Goal: Contribute content: Contribute content

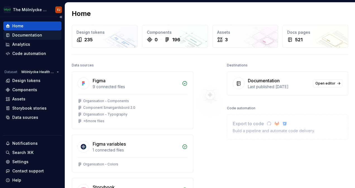
click at [33, 38] on div "Documentation" at bounding box center [32, 35] width 58 height 9
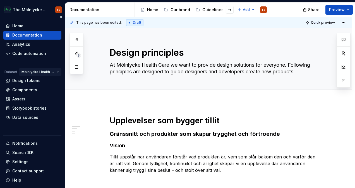
click at [40, 72] on html "The Mölnlycke Experience FJ Home Documentation Analytics Code automation Datase…" at bounding box center [177, 94] width 355 height 188
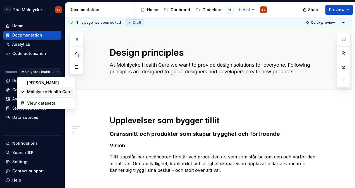
click at [38, 90] on div "Mölnlycke Health Care" at bounding box center [49, 92] width 44 height 6
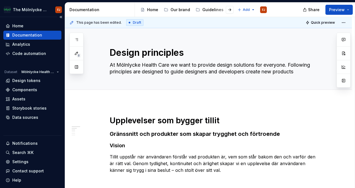
click at [35, 36] on div "Documentation" at bounding box center [27, 35] width 30 height 6
drag, startPoint x: 334, startPoint y: 109, endPoint x: 316, endPoint y: 123, distance: 23.4
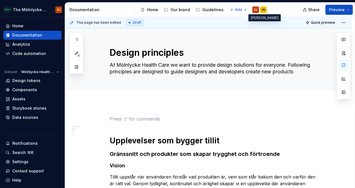
click at [260, 8] on div "VK" at bounding box center [263, 9] width 7 height 7
click at [262, 8] on div "VK" at bounding box center [263, 10] width 4 height 4
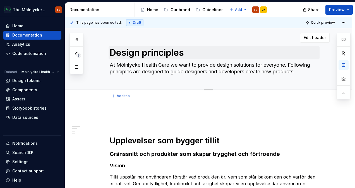
drag, startPoint x: 262, startPoint y: 8, endPoint x: 242, endPoint y: 46, distance: 42.8
click at [242, 46] on div "Design principles At Mölnlycke Health Care we want to provide design solutions …" at bounding box center [215, 58] width 211 height 61
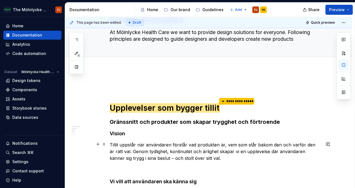
scroll to position [31, 0]
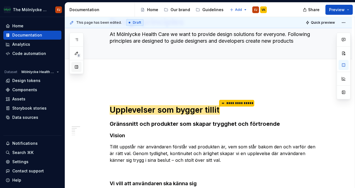
click at [78, 69] on button "button" at bounding box center [76, 67] width 10 height 10
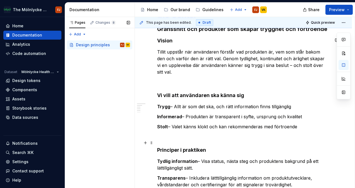
scroll to position [0, 0]
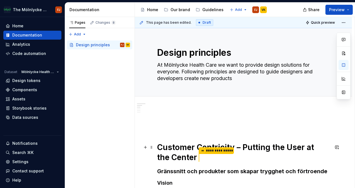
click at [189, 160] on h1 "**********" at bounding box center [243, 152] width 172 height 21
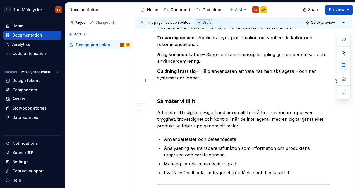
scroll to position [361, 0]
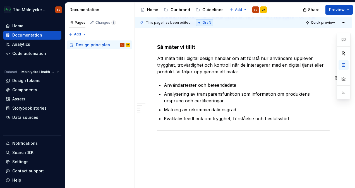
click at [196, 138] on div "**********" at bounding box center [245, 102] width 220 height 171
click at [317, 21] on span "Quick preview" at bounding box center [323, 22] width 24 height 4
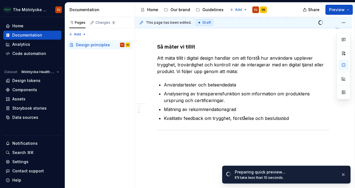
scroll to position [341, 0]
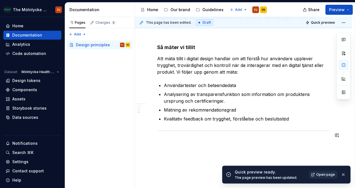
click at [322, 173] on span "Open page" at bounding box center [325, 174] width 19 height 4
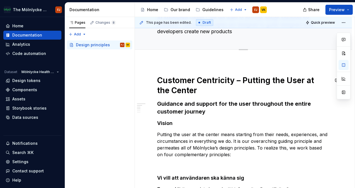
scroll to position [41, 0]
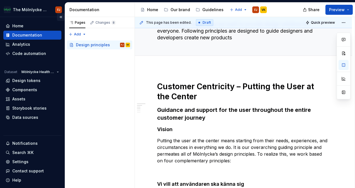
click at [58, 15] on button "Collapse sidebar" at bounding box center [61, 17] width 8 height 8
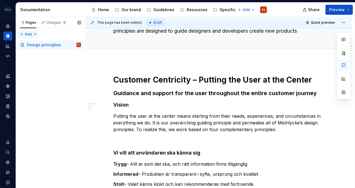
scroll to position [44, 0]
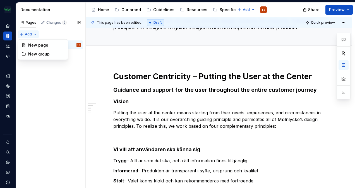
click at [24, 32] on div "Pages Changes 9 Add Accessibility guide for tree Page tree. Navigate the tree w…" at bounding box center [51, 102] width 70 height 171
click at [35, 44] on div "New page" at bounding box center [46, 45] width 36 height 6
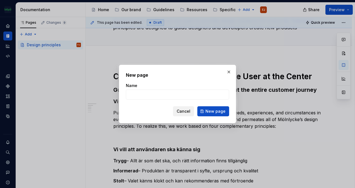
click at [186, 113] on span "Cancel" at bounding box center [184, 112] width 14 height 6
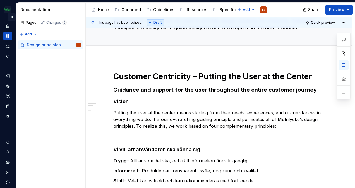
click at [8, 16] on button "Expand sidebar" at bounding box center [12, 17] width 8 height 8
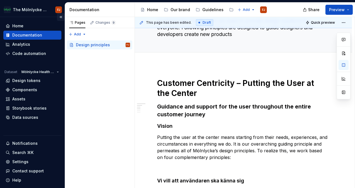
click at [57, 17] on button "Collapse sidebar" at bounding box center [61, 17] width 8 height 8
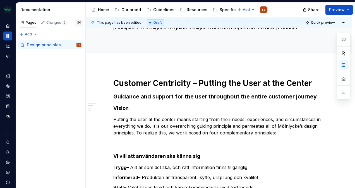
click at [79, 23] on button "button" at bounding box center [79, 23] width 8 height 8
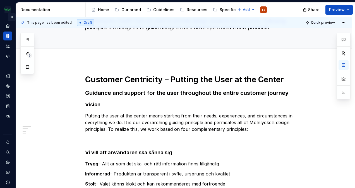
click at [8, 18] on button "Expand sidebar" at bounding box center [12, 17] width 8 height 8
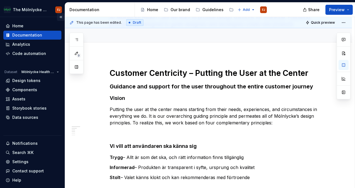
scroll to position [45, 0]
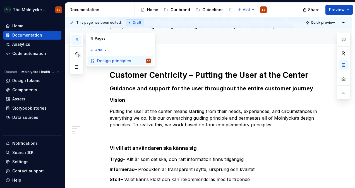
click at [79, 39] on button "button" at bounding box center [76, 40] width 10 height 10
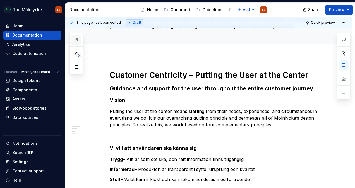
click at [79, 39] on button "button" at bounding box center [76, 40] width 10 height 10
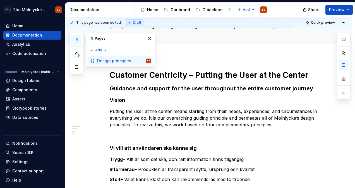
click at [79, 39] on button "button" at bounding box center [76, 40] width 10 height 10
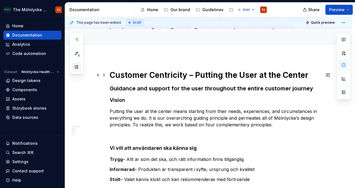
click at [75, 70] on button "button" at bounding box center [76, 67] width 10 height 10
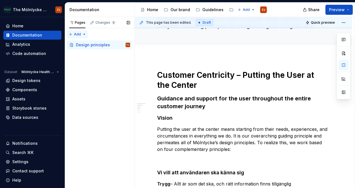
click at [83, 33] on div "Pages Changes 9 Add Accessibility guide for tree Page tree. Navigate the tree w…" at bounding box center [100, 102] width 70 height 171
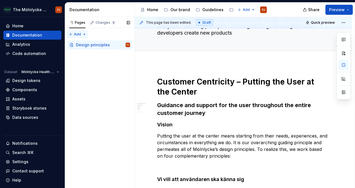
scroll to position [52, 0]
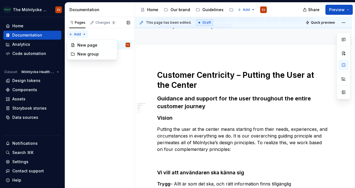
click at [69, 33] on div "Pages Changes 9 Add Accessibility guide for tree Page tree. Navigate the tree w…" at bounding box center [100, 102] width 70 height 171
click at [79, 33] on div "Pages Changes 9 Add Accessibility guide for tree Page tree. Navigate the tree w…" at bounding box center [100, 102] width 70 height 171
click at [96, 103] on div "Pages Changes 9 Add Accessibility guide for tree Page tree. Navigate the tree w…" at bounding box center [100, 102] width 70 height 171
click at [99, 92] on div "Pages Changes 9 Add Accessibility guide for tree Page tree. Navigate the tree w…" at bounding box center [100, 102] width 70 height 171
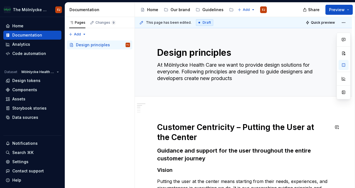
scroll to position [56, 0]
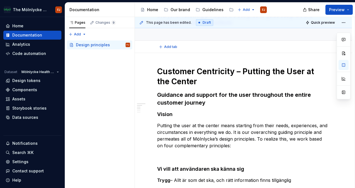
drag, startPoint x: 319, startPoint y: 44, endPoint x: 309, endPoint y: 47, distance: 10.8
click at [319, 44] on div "Add tab" at bounding box center [243, 47] width 172 height 8
click at [23, 35] on div "Documentation" at bounding box center [27, 35] width 30 height 6
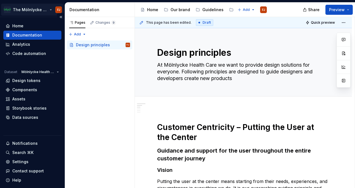
click at [46, 10] on html "The Mölnlycke Experience FJ Home Documentation Analytics Code automation Datase…" at bounding box center [177, 94] width 355 height 188
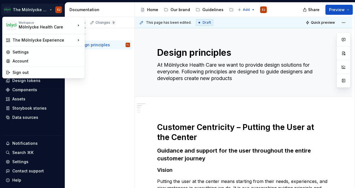
click at [44, 9] on html "The Mölnlycke Experience FJ Home Documentation Analytics Code automation Datase…" at bounding box center [177, 94] width 355 height 188
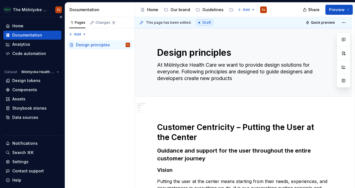
click at [22, 34] on div "Documentation" at bounding box center [27, 35] width 30 height 6
click at [222, 9] on div "Guidelines" at bounding box center [209, 9] width 32 height 9
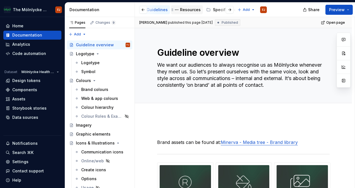
scroll to position [0, 84]
click at [228, 9] on button "button" at bounding box center [230, 10] width 8 height 8
click at [142, 9] on button "button" at bounding box center [143, 10] width 8 height 8
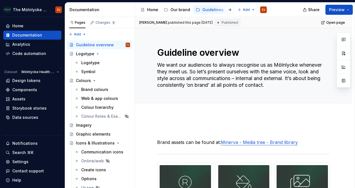
scroll to position [0, 28]
click at [232, 8] on button "button" at bounding box center [230, 10] width 8 height 8
click at [143, 9] on button "button" at bounding box center [143, 10] width 8 height 8
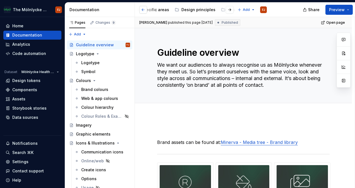
click at [143, 9] on button "button" at bounding box center [143, 10] width 8 height 8
click at [143, 11] on button "button" at bounding box center [143, 10] width 8 height 8
click at [119, 9] on div "Documentation" at bounding box center [100, 10] width 63 height 6
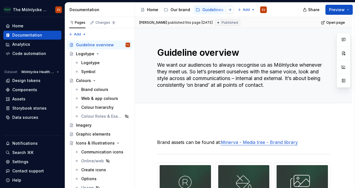
click at [232, 9] on button "button" at bounding box center [230, 10] width 8 height 8
click at [230, 10] on button "button" at bounding box center [230, 10] width 8 height 8
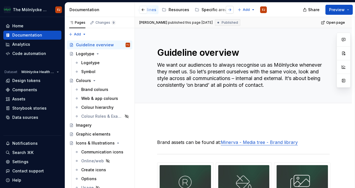
scroll to position [0, 100]
click at [36, 34] on div "Documentation" at bounding box center [27, 35] width 30 height 6
click at [347, 123] on div "**********" at bounding box center [245, 102] width 220 height 171
click at [338, 9] on span "Preview" at bounding box center [337, 10] width 16 height 6
click at [184, 35] on div "Edit header" at bounding box center [232, 38] width 195 height 10
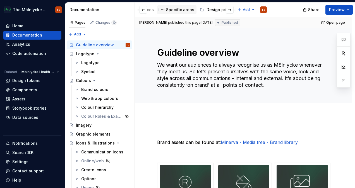
scroll to position [0, 112]
click at [207, 8] on div "Design principles" at bounding box center [215, 10] width 34 height 6
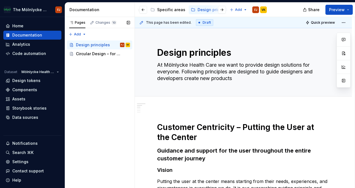
click at [83, 94] on div "Pages Changes 10 Add Accessibility guide for tree Page tree. Navigate the tree …" at bounding box center [100, 102] width 70 height 171
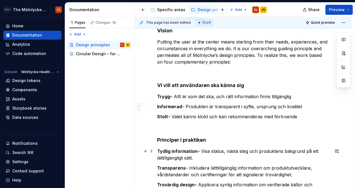
scroll to position [56, 0]
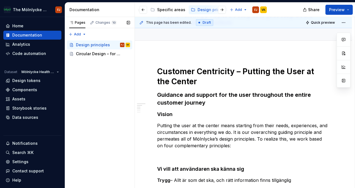
click at [81, 106] on div "Pages Changes 10 Add Accessibility guide for tree Page tree. Navigate the tree …" at bounding box center [100, 102] width 70 height 171
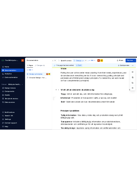
scroll to position [112, 0]
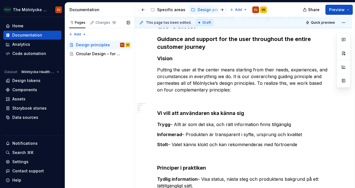
click at [88, 90] on div "Pages Changes 10 Add Accessibility guide for tree Page tree. Navigate the tree …" at bounding box center [100, 102] width 70 height 171
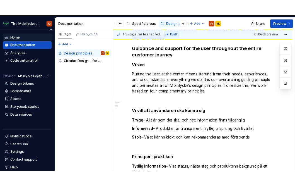
scroll to position [118, 0]
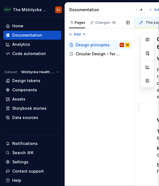
click at [119, 72] on div "Pages Changes 10 Add Accessibility guide for tree Page tree. Navigate the tree …" at bounding box center [100, 101] width 70 height 169
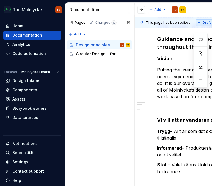
drag, startPoint x: 84, startPoint y: 90, endPoint x: 91, endPoint y: 92, distance: 7.5
click at [84, 90] on div "Pages Changes 10 Add Accessibility guide for tree Page tree. Navigate the tree …" at bounding box center [100, 101] width 70 height 169
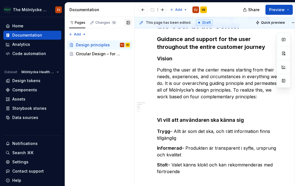
click at [126, 24] on button "button" at bounding box center [128, 23] width 8 height 8
type textarea "*"
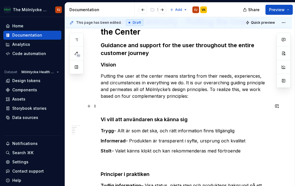
scroll to position [146, 0]
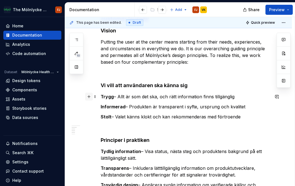
click at [88, 97] on button "button" at bounding box center [89, 97] width 8 height 8
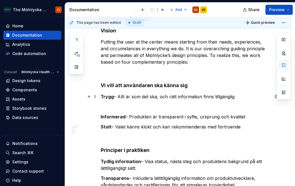
click at [234, 86] on h4 "Vi vill att användaren ska känna sig" at bounding box center [185, 85] width 169 height 7
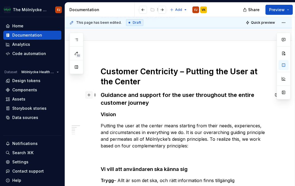
click at [126, 132] on p "Putting the user at the center means starting from their needs, experiences, an…" at bounding box center [185, 135] width 169 height 27
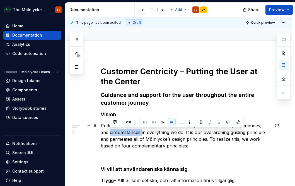
click at [126, 132] on p "Putting the user at the center means starting from their needs, experiences, an…" at bounding box center [185, 135] width 169 height 27
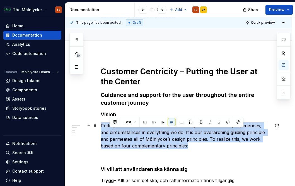
click at [126, 132] on p "Putting the user at the center means starting from their needs, experiences, an…" at bounding box center [185, 135] width 169 height 27
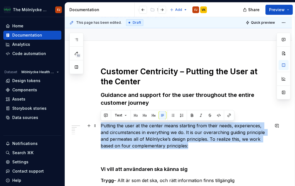
click at [126, 132] on p "Putting the user at the center means starting from their needs, experiences, an…" at bounding box center [185, 135] width 169 height 27
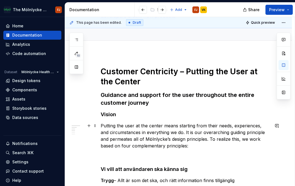
click at [126, 132] on p "Putting the user at the center means starting from their needs, experiences, an…" at bounding box center [185, 135] width 169 height 27
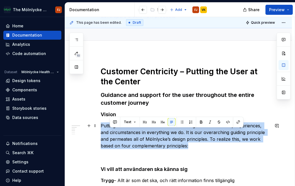
click at [126, 132] on p "Putting the user at the center means starting from their needs, experiences, an…" at bounding box center [185, 135] width 169 height 27
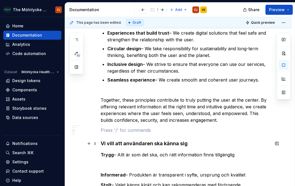
scroll to position [258, 0]
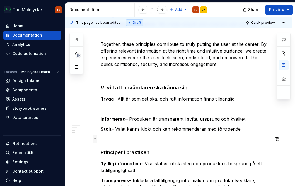
click at [97, 135] on span at bounding box center [95, 139] width 4 height 8
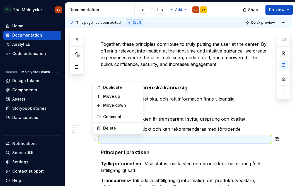
click at [161, 152] on h4 "Principer i praktiken" at bounding box center [185, 152] width 169 height 7
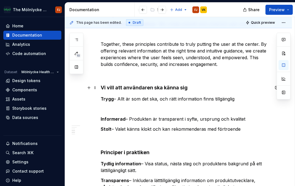
click at [132, 90] on strong "Vi vill att användaren ska känna sig" at bounding box center [144, 88] width 87 height 6
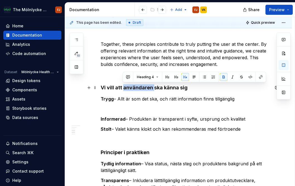
click at [132, 90] on strong "Vi vill att användaren ska känna sig" at bounding box center [144, 88] width 87 height 6
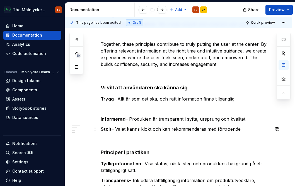
click at [240, 132] on p "Stolt – Valet känns klokt och kan rekommenderas med förtroende" at bounding box center [185, 129] width 169 height 7
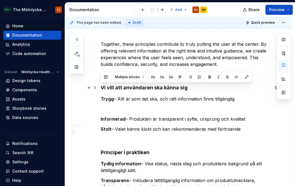
drag, startPoint x: 241, startPoint y: 129, endPoint x: 98, endPoint y: 86, distance: 150.0
click at [98, 86] on div "Customer Centricity – Putting the User at the Center   Guidance and support for…" at bounding box center [178, 140] width 227 height 564
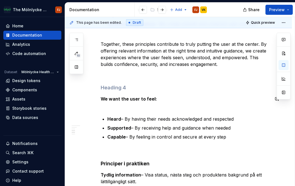
click at [128, 109] on div "Customer Centricity – Putting the User at the Center   Guidance and support for…" at bounding box center [185, 120] width 169 height 499
click at [119, 102] on p "We want the user to feel:" at bounding box center [185, 101] width 169 height 13
click at [107, 99] on strong "We want the user to feel:" at bounding box center [129, 99] width 56 height 6
click at [104, 98] on strong "We want the user to feel:" at bounding box center [129, 99] width 56 height 6
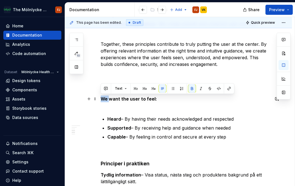
click at [104, 98] on strong "We want the user to feel:" at bounding box center [129, 99] width 56 height 6
copy strong "We want the user to feel:"
click at [120, 110] on div "Customer Centricity – Putting the User at the Center   Guidance and support for…" at bounding box center [185, 120] width 169 height 499
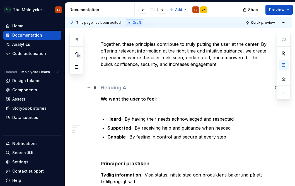
click at [114, 87] on h4 at bounding box center [185, 87] width 169 height 7
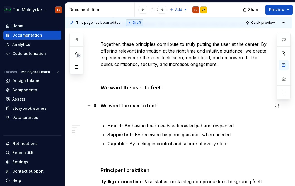
click at [126, 106] on strong "We want the user to feel:" at bounding box center [129, 106] width 56 height 6
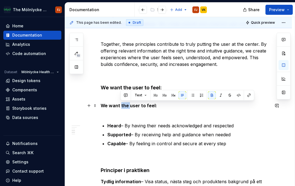
click at [126, 106] on strong "We want the user to feel:" at bounding box center [129, 106] width 56 height 6
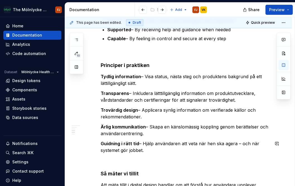
scroll to position [314, 0]
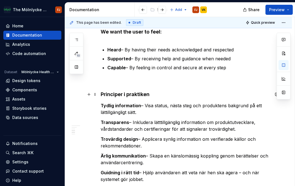
click at [67, 95] on div "Customer Centricity – Putting the User at the Center   Guidance and support for…" at bounding box center [178, 83] width 227 height 562
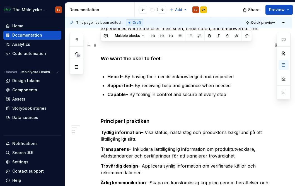
scroll to position [286, 0]
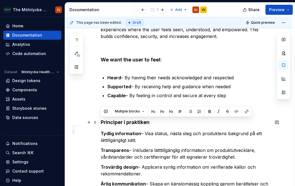
drag, startPoint x: 148, startPoint y: 123, endPoint x: 98, endPoint y: 123, distance: 49.4
click at [98, 123] on div "Customer Centricity – Putting the User at the Center   Guidance and support for…" at bounding box center [178, 111] width 227 height 562
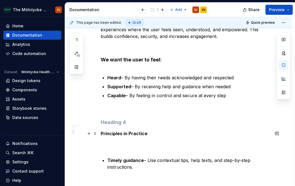
click at [123, 134] on strong "Principles in Practice" at bounding box center [124, 134] width 47 height 6
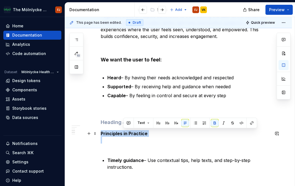
click at [123, 134] on strong "Principles in Practice" at bounding box center [124, 134] width 47 height 6
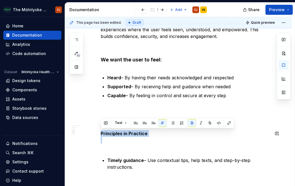
copy p "Principles in Practice"
click at [122, 113] on div "Customer Centricity – Putting the User at the Center   Guidance and support for…" at bounding box center [185, 168] width 169 height 650
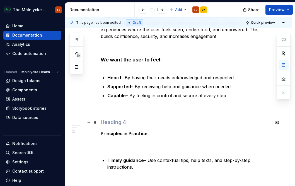
click at [113, 124] on h4 at bounding box center [185, 122] width 169 height 7
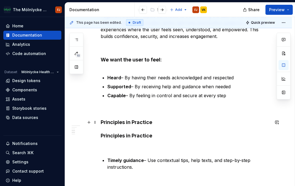
click at [119, 135] on strong "Principles in Practice" at bounding box center [127, 136] width 52 height 6
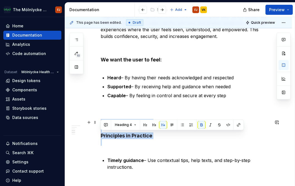
click at [119, 135] on strong "Principles in Practice" at bounding box center [127, 136] width 52 height 6
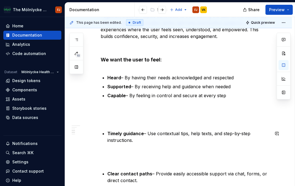
click at [92, 105] on div "Customer Centricity – Putting the User at the Center   Guidance and support for…" at bounding box center [178, 179] width 227 height 699
click at [112, 122] on h4 at bounding box center [185, 122] width 169 height 7
click at [146, 156] on p at bounding box center [185, 156] width 169 height 13
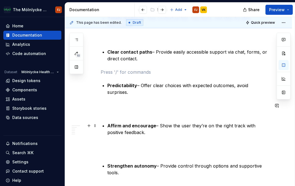
scroll to position [407, 0]
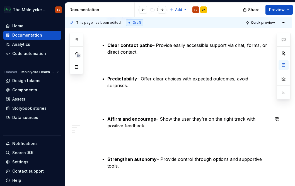
click at [149, 111] on div "Customer Centricity – Putting the User at the Center   Guidance and support for…" at bounding box center [185, 27] width 169 height 610
click at [147, 107] on p at bounding box center [185, 101] width 169 height 13
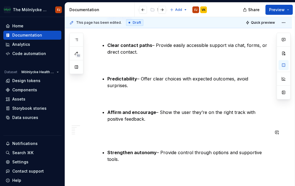
click at [128, 145] on div "Customer Centricity – Putting the User at the Center   Guidance and support for…" at bounding box center [185, 23] width 169 height 603
click at [127, 142] on p at bounding box center [185, 135] width 169 height 13
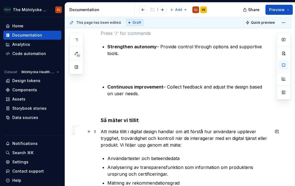
scroll to position [519, 0]
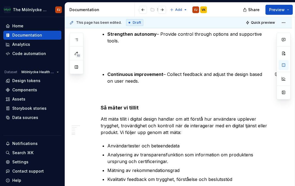
click at [117, 61] on p at bounding box center [185, 57] width 169 height 13
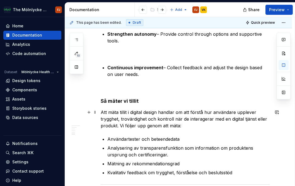
click at [113, 101] on strong "Så mäter vi tillit" at bounding box center [120, 101] width 38 height 6
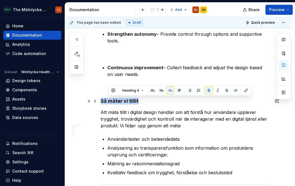
click at [113, 101] on strong "Så mäter vi tillit" at bounding box center [120, 101] width 38 height 6
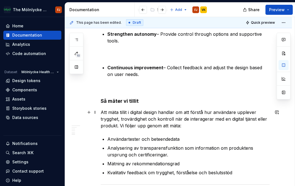
click at [127, 122] on p "Att mäta tillit i digital design handlar om att förstå hur användare upplever t…" at bounding box center [185, 119] width 169 height 20
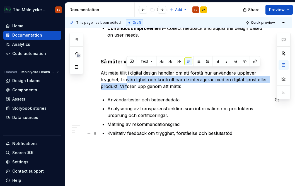
scroll to position [575, 0]
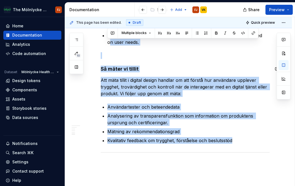
drag, startPoint x: 232, startPoint y: 116, endPoint x: 102, endPoint y: 43, distance: 149.8
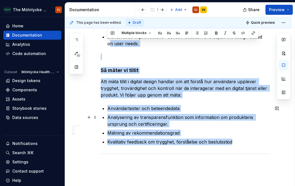
click at [161, 120] on p "Analysering av transparensfunktion som information om produktens ursprung och c…" at bounding box center [188, 120] width 162 height 13
click at [223, 127] on ul "Användartester och beteendedata Analysering av transparensfunktion som informat…" at bounding box center [188, 125] width 162 height 40
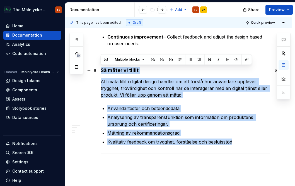
drag, startPoint x: 236, startPoint y: 141, endPoint x: 101, endPoint y: 67, distance: 153.7
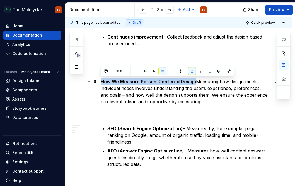
drag, startPoint x: 193, startPoint y: 78, endPoint x: 101, endPoint y: 78, distance: 92.4
click at [101, 78] on p "How We Measure Person-Centered Design  Measuring how design meets individual ne…" at bounding box center [185, 98] width 169 height 40
copy strong "How We Measure Person-Centered Design"
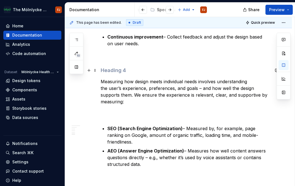
click at [123, 69] on h4 at bounding box center [185, 70] width 169 height 7
click at [146, 113] on p "Measuring how design meets individual needs involves understanding the user’s e…" at bounding box center [185, 98] width 169 height 40
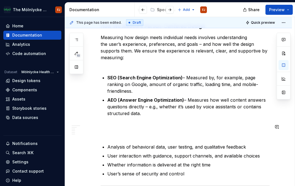
scroll to position [633, 0]
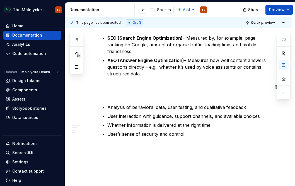
click at [124, 97] on p at bounding box center [185, 90] width 169 height 13
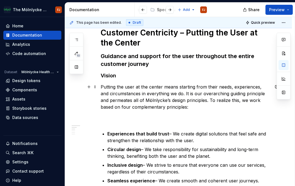
scroll to position [103, 0]
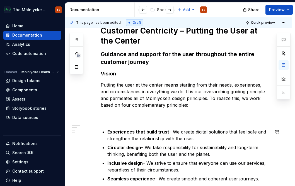
click at [127, 118] on p "Putting the user at the center means starting from their needs, experiences, an…" at bounding box center [185, 101] width 169 height 40
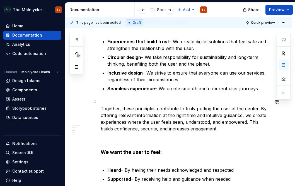
scroll to position [131, 0]
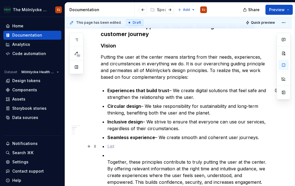
click at [111, 145] on p at bounding box center [188, 146] width 162 height 7
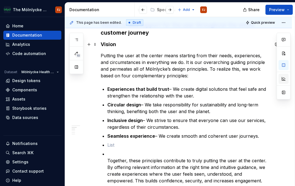
scroll to position [124, 0]
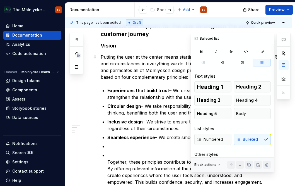
click at [257, 63] on button "button" at bounding box center [262, 63] width 18 height 8
click at [256, 63] on button "button" at bounding box center [262, 63] width 18 height 8
click at [240, 69] on div "Bulleted list Text styles Heading 1 Heading 2 Heading 3 Heading 4 Heading 5 Bod…" at bounding box center [232, 112] width 83 height 159
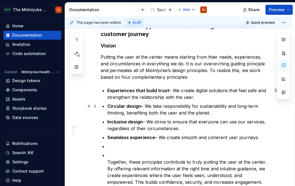
click at [134, 103] on strong "Circular design" at bounding box center [124, 106] width 34 height 6
click at [139, 153] on p "Together, these principles contribute to truly putting the user at the center. …" at bounding box center [188, 168] width 162 height 33
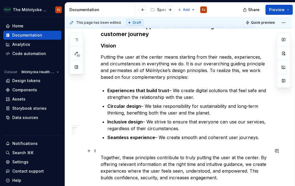
scroll to position [180, 0]
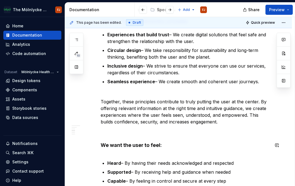
click at [101, 145] on strong "We want the user to feel:" at bounding box center [131, 145] width 61 height 6
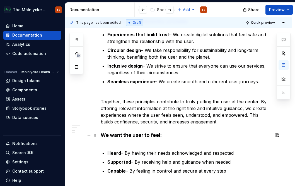
click at [103, 143] on h4 "We want the user to feel:" at bounding box center [185, 138] width 169 height 13
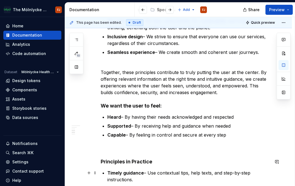
scroll to position [236, 0]
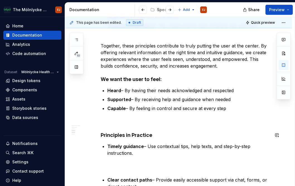
click at [106, 121] on p at bounding box center [185, 121] width 169 height 7
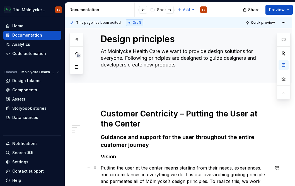
scroll to position [13, 0]
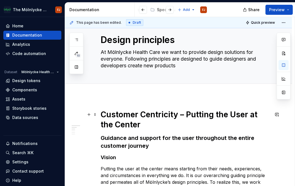
click at [110, 110] on strong "Customer Centricity – Putting the User at the Center" at bounding box center [180, 120] width 159 height 20
click at [150, 116] on strong "Customer Centricity – Putting the User at the Center" at bounding box center [180, 120] width 159 height 20
click at [262, 21] on span "Quick preview" at bounding box center [263, 22] width 24 height 4
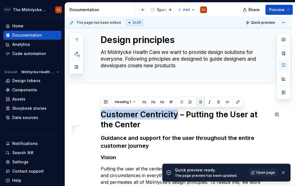
drag, startPoint x: 176, startPoint y: 113, endPoint x: 102, endPoint y: 107, distance: 75.0
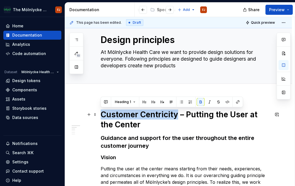
copy strong "Customer Centricity"
click at [74, 69] on button "button" at bounding box center [76, 67] width 10 height 10
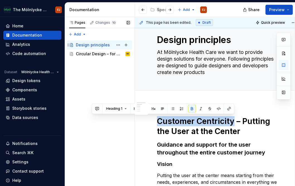
click at [95, 45] on div "Design principles" at bounding box center [93, 45] width 34 height 6
click at [117, 43] on button "Page tree" at bounding box center [118, 45] width 8 height 8
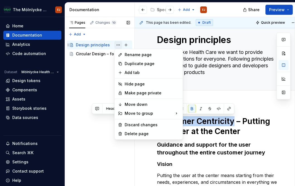
type textarea "*"
click at [122, 53] on icon at bounding box center [120, 54] width 4 height 4
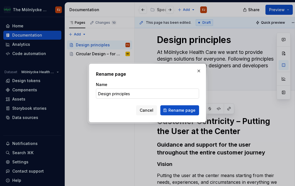
click at [136, 91] on input "Design principles" at bounding box center [147, 93] width 103 height 10
type input "Design principles - Customer Centricity"
click at [172, 110] on span "Rename page" at bounding box center [182, 110] width 27 height 6
type textarea "*"
type textarea "Design principles - Customer Centricity"
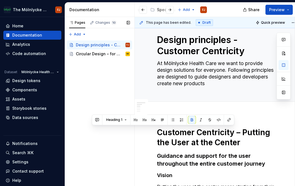
click at [106, 70] on div "Pages Changes 10 Add Accessibility guide for tree Page tree. Navigate the tree …" at bounding box center [100, 101] width 70 height 169
click at [106, 88] on div "Pages Changes 10 Add Accessibility guide for tree Page tree. Navigate the tree …" at bounding box center [100, 101] width 70 height 169
click at [84, 36] on div "Pages Changes 10 Add Accessibility guide for tree Page tree. Navigate the tree …" at bounding box center [100, 101] width 70 height 169
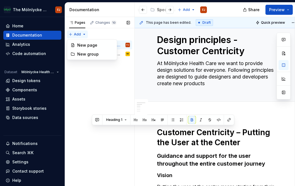
type textarea "*"
click at [84, 36] on div "Pages Changes 10 Add Accessibility guide for tree Page tree. Navigate the tree …" at bounding box center [100, 101] width 70 height 169
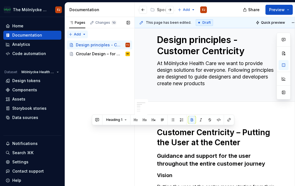
click at [73, 35] on div "Pages Changes 10 Add Accessibility guide for tree Page tree. Navigate the tree …" at bounding box center [100, 101] width 70 height 169
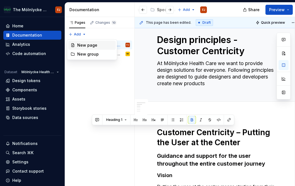
click at [77, 47] on div "New page" at bounding box center [95, 45] width 36 height 6
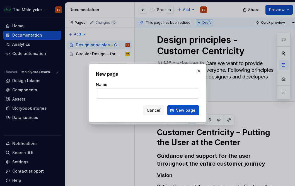
click at [99, 95] on input "Name" at bounding box center [147, 93] width 103 height 10
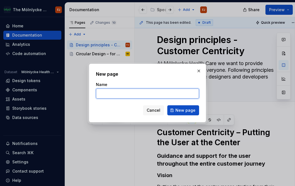
paste input "Inclusive design for all"
type input "Inclusive design for all"
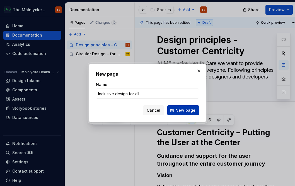
click at [176, 110] on button "New page" at bounding box center [183, 110] width 32 height 10
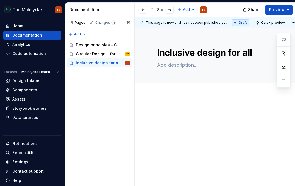
click at [95, 97] on div "Pages Changes 11 Add Accessibility guide for tree Page tree. Navigate the tree …" at bounding box center [100, 101] width 70 height 169
click at [167, 66] on textarea at bounding box center [217, 65] width 123 height 9
paste textarea "Create user experiences that work for everyone."
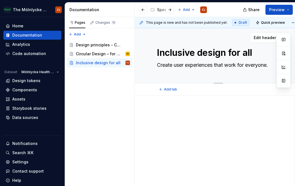
type textarea "*"
type textarea "Create user experiences that work for everyone."
type textarea "*"
type textarea "Create user experiences that work for everyone."
click at [168, 118] on div at bounding box center [218, 119] width 123 height 21
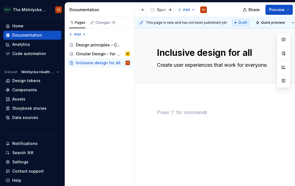
type textarea "*"
click at [86, 105] on div "Pages Changes 11 Add Accessibility guide for tree Page tree. Navigate the tree …" at bounding box center [100, 101] width 70 height 169
click at [170, 98] on div at bounding box center [218, 143] width 167 height 97
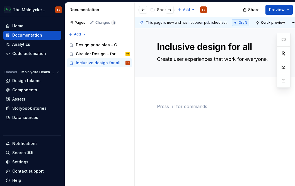
scroll to position [9, 0]
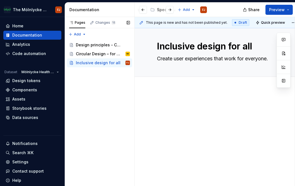
click at [81, 95] on div "Pages Changes 11 Add Accessibility guide for tree Page tree. Navigate the tree …" at bounding box center [100, 101] width 70 height 169
click at [176, 87] on div "This page is new and has not been published yet. Draft Quick preview Inclusive …" at bounding box center [215, 101] width 160 height 169
click at [170, 95] on div "This page is new and has not been published yet. Draft Quick preview Inclusive …" at bounding box center [215, 101] width 160 height 169
click at [167, 105] on p at bounding box center [218, 105] width 123 height 7
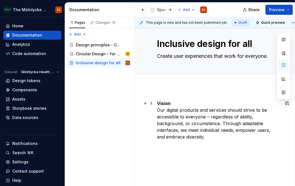
click at [164, 102] on strong "Vision" at bounding box center [164, 103] width 14 height 6
click at [166, 92] on div "Vision Our digital products and services should strive to be accessible to ever…" at bounding box center [218, 144] width 167 height 116
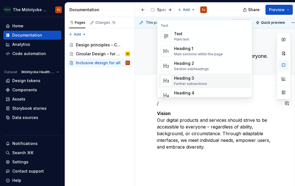
scroll to position [28, 0]
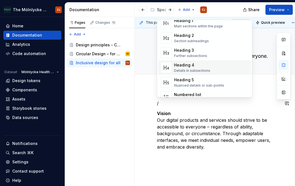
click at [182, 71] on div "Details in subsections" at bounding box center [192, 70] width 36 height 4
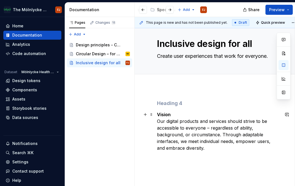
click at [165, 113] on strong "Vision" at bounding box center [164, 115] width 14 height 6
click at [169, 101] on div "This page is new and has not been published yet. Draft Quick preview Inclusive …" at bounding box center [215, 101] width 160 height 169
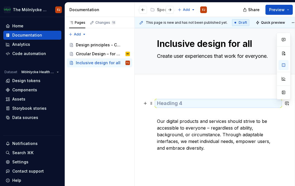
click at [169, 101] on h4 at bounding box center [218, 103] width 123 height 7
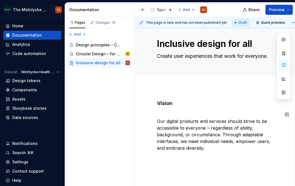
click at [180, 171] on div "Vision Our digital products and services should strive to be accessible to ever…" at bounding box center [218, 149] width 167 height 127
click at [99, 47] on div "Design principles - Customer Centricity" at bounding box center [94, 45] width 37 height 6
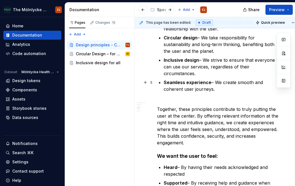
scroll to position [251, 0]
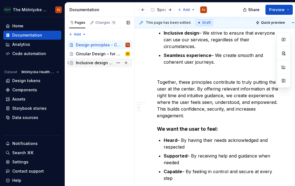
click at [99, 64] on div "Inclusive design for all" at bounding box center [94, 63] width 37 height 6
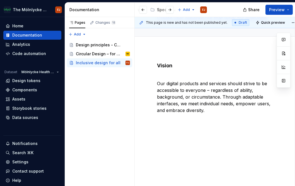
scroll to position [49, 0]
click at [177, 118] on p at bounding box center [218, 120] width 123 height 7
click at [86, 98] on div "Pages Changes 11 Add Accessibility guide for tree Page tree. Navigate the tree …" at bounding box center [100, 101] width 70 height 169
click at [163, 123] on div "Vision Our digital products and services should strive to be accessible to ever…" at bounding box center [218, 96] width 123 height 68
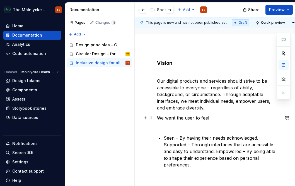
click at [172, 115] on p "We want the user to feel" at bounding box center [218, 120] width 123 height 13
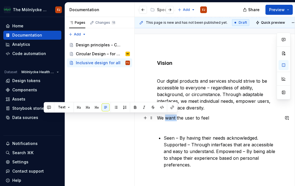
click at [172, 115] on p "We want the user to feel" at bounding box center [218, 120] width 123 height 13
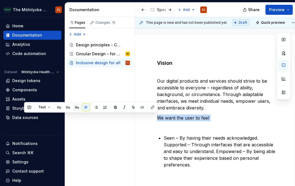
click at [75, 105] on button "button" at bounding box center [77, 107] width 8 height 8
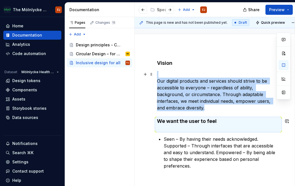
click at [147, 107] on div "Vision Our digital products and services should strive to be accessible to ever…" at bounding box center [218, 138] width 167 height 185
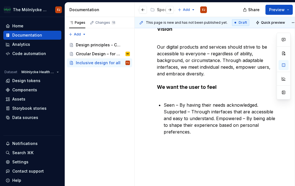
scroll to position [84, 0]
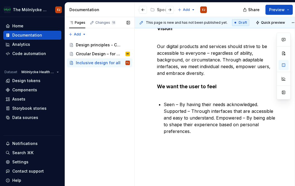
drag, startPoint x: 86, startPoint y: 123, endPoint x: 90, endPoint y: 123, distance: 3.1
click at [86, 123] on div "Pages Changes 11 Add Accessibility guide for tree Page tree. Navigate the tree …" at bounding box center [100, 101] width 70 height 169
click at [99, 104] on div "Pages Changes 11 Add Accessibility guide for tree Page tree. Navigate the tree …" at bounding box center [100, 101] width 70 height 169
click at [217, 118] on p "Seen – By having their needs acknowledged. Supported – Through interfaces that …" at bounding box center [222, 117] width 116 height 33
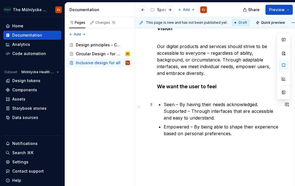
click at [162, 110] on div "Vision Our digital products and services should strive to be accessible to ever…" at bounding box center [218, 81] width 123 height 112
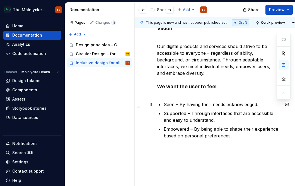
click at [169, 105] on p "Seen – By having their needs acknowledged." at bounding box center [222, 104] width 116 height 7
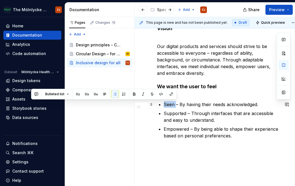
click at [169, 105] on p "Seen – By having their needs acknowledged." at bounding box center [222, 104] width 116 height 7
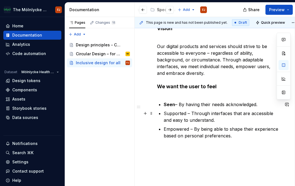
click at [175, 114] on p "Supported – Through interfaces that are accessible and easy to understand." at bounding box center [222, 116] width 116 height 13
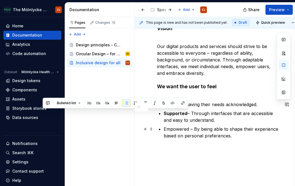
click at [176, 127] on p "Empowered – By being able to shape their experience based on personal preferenc…" at bounding box center [222, 132] width 116 height 13
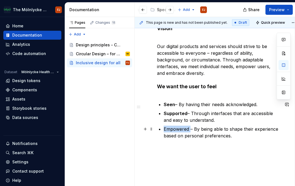
click at [176, 127] on p "Empowered – By being able to shape their experience based on personal preferenc…" at bounding box center [222, 132] width 116 height 13
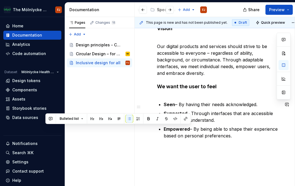
click at [162, 149] on div "This page is new and has not been published yet. Draft Quick preview Inclusive …" at bounding box center [215, 101] width 160 height 169
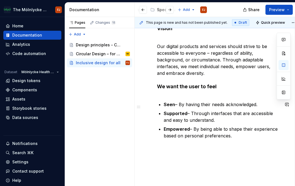
click at [177, 153] on div "Vision Our digital products and services should strive to be accessible to ever…" at bounding box center [218, 107] width 167 height 190
click at [98, 43] on div "Design principles - Customer Centricity" at bounding box center [94, 45] width 37 height 6
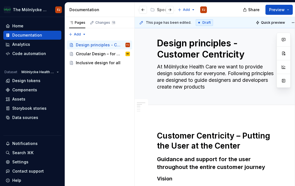
scroll to position [29, 0]
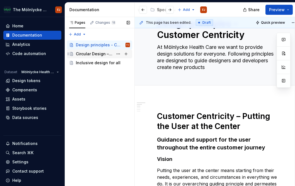
click at [82, 54] on div "Circular Design – for People, Planet & Future" at bounding box center [94, 54] width 37 height 6
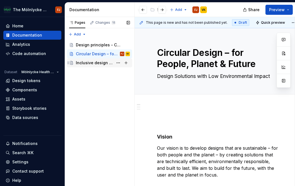
click at [107, 62] on div "Inclusive design for all" at bounding box center [94, 63] width 37 height 6
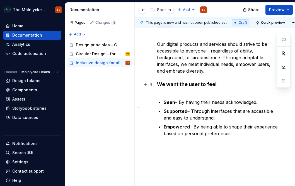
scroll to position [112, 0]
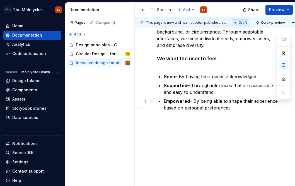
click at [242, 110] on p "Empowered – By being able to shape their experience based on personal preferenc…" at bounding box center [222, 104] width 116 height 13
click at [92, 110] on div "Pages Changes 11 Add Accessibility guide for tree Page tree. Navigate the tree …" at bounding box center [100, 101] width 70 height 169
click at [175, 126] on div "Vision Our digital products and services should strive to be accessible to ever…" at bounding box center [218, 65] width 123 height 137
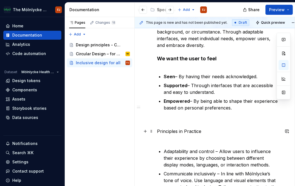
click at [175, 133] on p "Principles in Practice" at bounding box center [218, 134] width 123 height 13
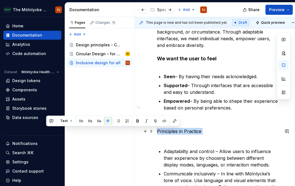
click at [175, 133] on p "Principles in Practice" at bounding box center [218, 134] width 123 height 13
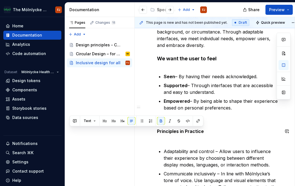
click at [174, 145] on div "Vision Our digital products and services should strive to be accessible to ever…" at bounding box center [218, 169] width 123 height 345
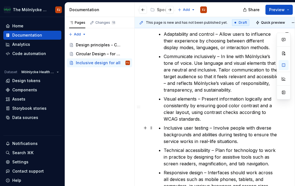
scroll to position [195, 0]
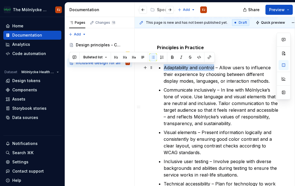
drag, startPoint x: 214, startPoint y: 66, endPoint x: 163, endPoint y: 70, distance: 50.6
click at [163, 70] on div "Vision Our digital products and services should strive to be accessible to ever…" at bounding box center [218, 86] width 123 height 345
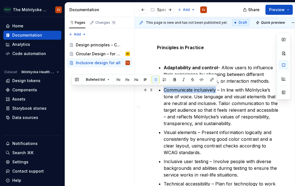
drag, startPoint x: 216, startPoint y: 90, endPoint x: 165, endPoint y: 91, distance: 51.6
click at [165, 91] on p "Communicate inclusively – In line with Mölnlycke’s tone of voice. Use language …" at bounding box center [222, 106] width 116 height 40
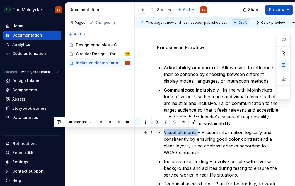
drag, startPoint x: 198, startPoint y: 131, endPoint x: 165, endPoint y: 131, distance: 32.9
click at [165, 131] on p "Visual elements – Present information logically and consistently by ensuring go…" at bounding box center [222, 142] width 116 height 27
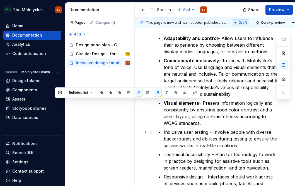
scroll to position [251, 0]
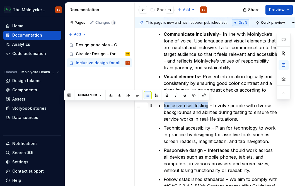
drag, startPoint x: 208, startPoint y: 106, endPoint x: 164, endPoint y: 106, distance: 44.1
click at [164, 106] on p "Inclusive user testing – Involve people with diverse backgrounds and abilities …" at bounding box center [222, 112] width 116 height 20
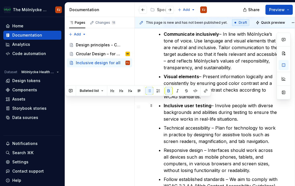
scroll to position [279, 0]
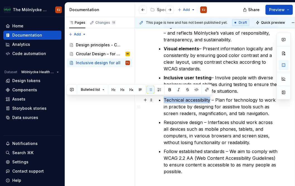
drag, startPoint x: 210, startPoint y: 99, endPoint x: 163, endPoint y: 102, distance: 47.8
click at [163, 102] on div "Vision Our digital products and services should strive to be accessible to ever…" at bounding box center [218, 2] width 123 height 345
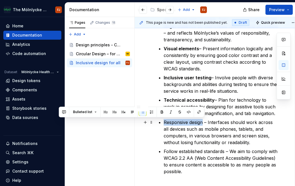
drag, startPoint x: 204, startPoint y: 121, endPoint x: 164, endPoint y: 122, distance: 39.4
click at [164, 122] on p "Responsive design – Interfaces should work across all devices such as mobile ph…" at bounding box center [222, 132] width 116 height 27
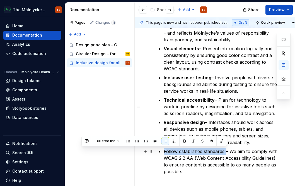
drag, startPoint x: 226, startPoint y: 151, endPoint x: 163, endPoint y: 149, distance: 62.8
click at [163, 149] on div "Vision Our digital products and services should strive to be accessible to ever…" at bounding box center [218, 2] width 123 height 345
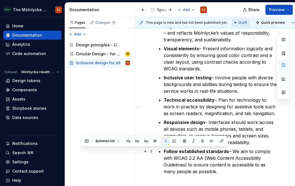
type textarea "*"
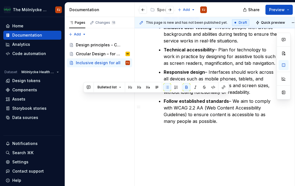
scroll to position [333, 0]
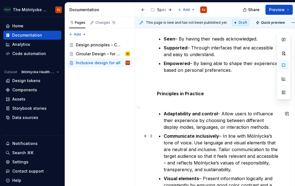
scroll to position [137, 0]
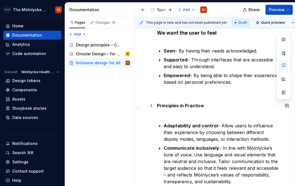
click at [175, 105] on strong "Principles in Practice" at bounding box center [180, 106] width 47 height 6
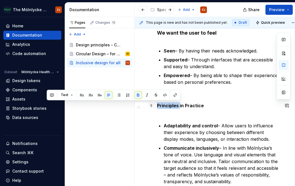
click at [175, 105] on strong "Principles in Practice" at bounding box center [180, 106] width 47 height 6
click at [99, 93] on button "button" at bounding box center [100, 95] width 8 height 8
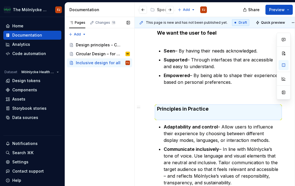
click at [107, 122] on div "Pages Changes 11 Add Accessibility guide for tree Page tree. Navigate the tree …" at bounding box center [100, 101] width 70 height 169
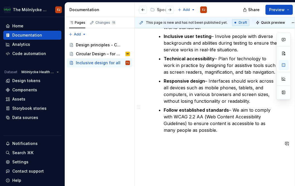
scroll to position [333, 0]
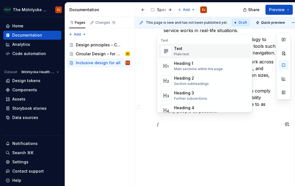
scroll to position [347, 0]
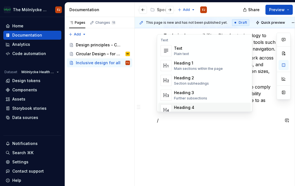
click at [189, 105] on div "Heading 4" at bounding box center [192, 108] width 36 height 6
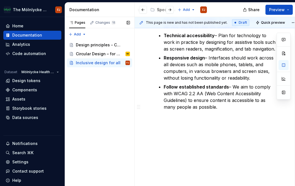
click at [88, 132] on div "Pages Changes 11 Add Accessibility guide for tree Page tree. Navigate the tree …" at bounding box center [100, 101] width 70 height 169
click at [170, 119] on h4 at bounding box center [218, 120] width 123 height 7
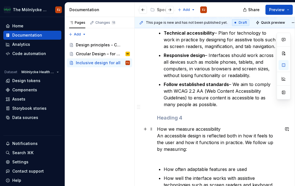
click at [182, 127] on p "How we measure accessibility An accessible design is reflected both in how it f…" at bounding box center [218, 142] width 123 height 33
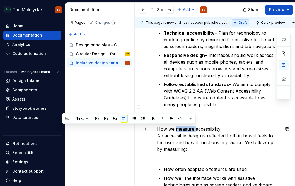
click at [182, 127] on p "How we measure accessibility An accessible design is reflected both in how it f…" at bounding box center [218, 142] width 123 height 33
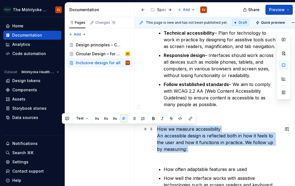
click at [182, 127] on p "How we measure accessibility An accessible design is reflected both in how it f…" at bounding box center [218, 142] width 123 height 33
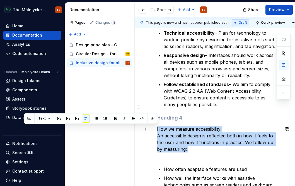
click at [215, 129] on p "How we measure accessibility An accessible design is reflected both in how it f…" at bounding box center [218, 142] width 123 height 33
click at [213, 129] on p "How we measure accessibility An accessible design is reflected both in how it f…" at bounding box center [218, 142] width 123 height 33
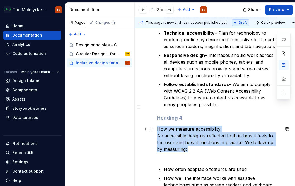
click at [213, 129] on p "How we measure accessibility An accessible design is reflected both in how it f…" at bounding box center [218, 142] width 123 height 33
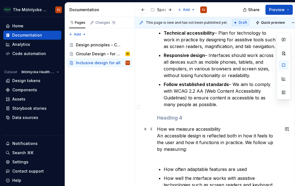
click at [213, 129] on p "How we measure accessibility An accessible design is reflected both in how it f…" at bounding box center [218, 142] width 123 height 33
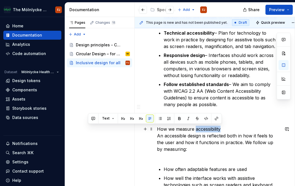
click at [213, 129] on p "How we measure accessibility An accessible design is reflected both in how it f…" at bounding box center [218, 142] width 123 height 33
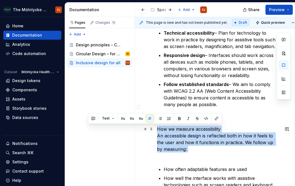
click at [213, 129] on p "How we measure accessibility An accessible design is reflected both in how it f…" at bounding box center [218, 142] width 123 height 33
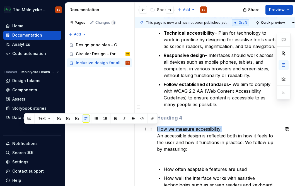
click at [213, 129] on p "How we measure accessibility An accessible design is reflected both in how it f…" at bounding box center [218, 142] width 123 height 33
copy p "How we measure accessibility"
click at [177, 114] on h4 at bounding box center [218, 117] width 123 height 7
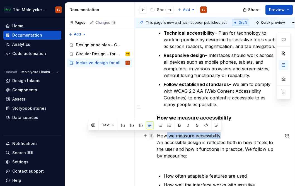
drag, startPoint x: 223, startPoint y: 136, endPoint x: 153, endPoint y: 134, distance: 70.1
click at [157, 134] on div "Vision Our digital products and services should strive to be accessible to ever…" at bounding box center [218, 10] width 123 height 496
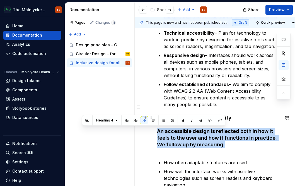
drag, startPoint x: 229, startPoint y: 145, endPoint x: 143, endPoint y: 133, distance: 86.8
click at [143, 133] on div "Vision Our digital products and services should strive to be accessible to ever…" at bounding box center [218, 23] width 167 height 551
click at [143, 119] on button "button" at bounding box center [145, 120] width 8 height 8
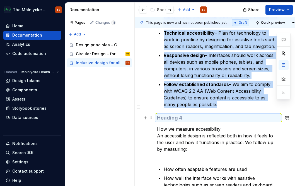
click at [172, 117] on h4 at bounding box center [218, 117] width 123 height 7
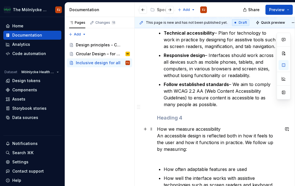
click at [165, 129] on p "How we measure accessibility An accessible design is reflected both in how it f…" at bounding box center [218, 142] width 123 height 33
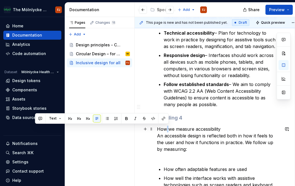
click at [165, 129] on p "How we measure accessibility An accessible design is reflected both in how it f…" at bounding box center [218, 142] width 123 height 33
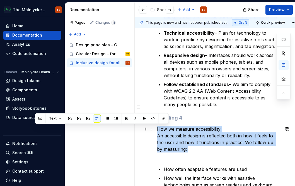
click at [165, 129] on p "How we measure accessibility An accessible design is reflected both in how it f…" at bounding box center [218, 142] width 123 height 33
click at [172, 126] on p "How we measure accessibility An accessible design is reflected both in how it f…" at bounding box center [218, 142] width 123 height 33
click at [214, 128] on p "How we measure accessibility An accessible design is reflected both in how it f…" at bounding box center [218, 142] width 123 height 33
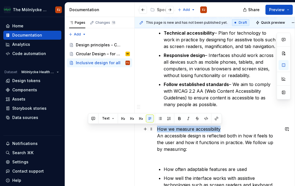
drag, startPoint x: 222, startPoint y: 127, endPoint x: 158, endPoint y: 129, distance: 63.9
click at [158, 129] on p "How we measure accessibility An accessible design is reflected both in how it f…" at bounding box center [218, 142] width 123 height 33
copy p "How we measure accessibility"
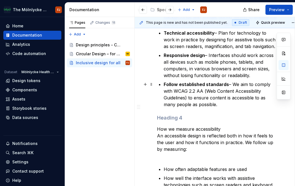
click at [235, 107] on p "Follow established standards – We aim to comply with WCAG 2.2 AA (Web Content A…" at bounding box center [222, 94] width 116 height 27
click at [182, 116] on h4 at bounding box center [218, 117] width 123 height 7
click at [189, 147] on p "How we measure accessibility An accessible design is reflected both in how it f…" at bounding box center [218, 142] width 123 height 33
click at [187, 133] on p "How we measure accessibility An accessible design is reflected both in how it f…" at bounding box center [218, 142] width 123 height 33
click at [189, 127] on p "How we measure accessibility An accessible design is reflected both in how it f…" at bounding box center [218, 142] width 123 height 33
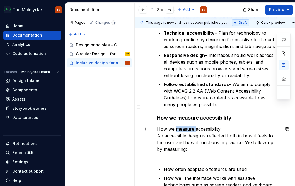
click at [189, 127] on p "How we measure accessibility An accessible design is reflected both in how it f…" at bounding box center [218, 142] width 123 height 33
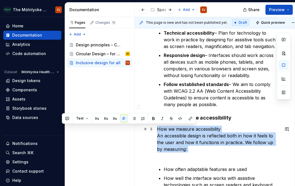
click at [189, 127] on p "How we measure accessibility An accessible design is reflected both in how it f…" at bounding box center [218, 142] width 123 height 33
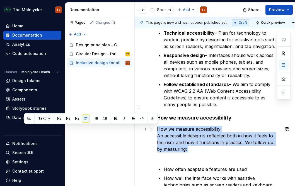
click at [227, 129] on p "How we measure accessibility An accessible design is reflected both in how it f…" at bounding box center [218, 142] width 123 height 33
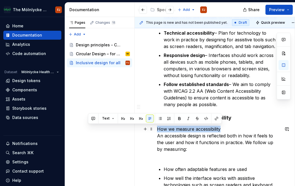
drag, startPoint x: 223, startPoint y: 129, endPoint x: 156, endPoint y: 130, distance: 67.0
click at [156, 130] on div "Vision Our digital products and services should strive to be accessible to ever…" at bounding box center [218, 27] width 167 height 558
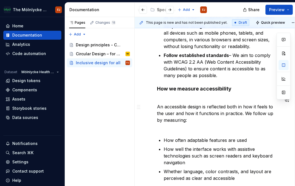
scroll to position [431, 0]
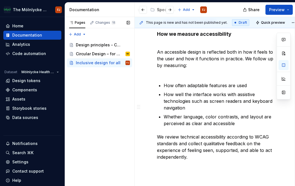
click at [76, 128] on div "Pages Changes 11 Add Accessibility guide for tree Page tree. Navigate the tree …" at bounding box center [100, 101] width 70 height 169
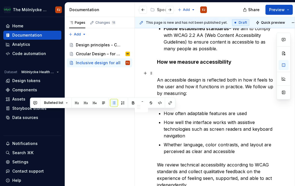
click at [191, 100] on p "An accessible design is reflected both in how it feels to the user and how it f…" at bounding box center [218, 86] width 123 height 33
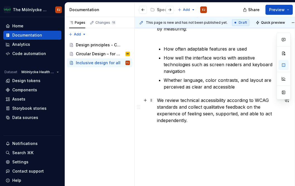
scroll to position [470, 0]
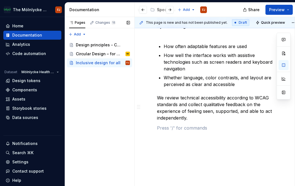
click at [99, 38] on div "Accessibility guide for tree Page tree. Navigate the tree with the arrow keys. …" at bounding box center [100, 53] width 70 height 30
click at [97, 44] on div "Design principles - Customer Centricity" at bounding box center [94, 45] width 37 height 6
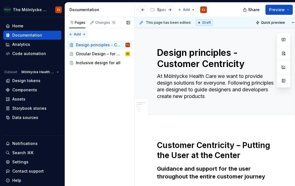
type textarea "*"
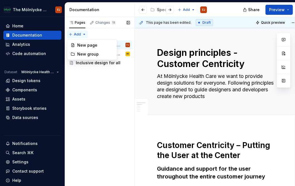
click at [71, 32] on div "Pages Changes 11 Add Accessibility guide for tree Page tree. Navigate the tree …" at bounding box center [100, 101] width 70 height 169
click at [74, 43] on icon at bounding box center [73, 45] width 4 height 4
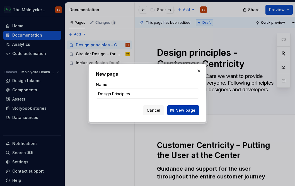
type input "Design Principles"
click at [177, 107] on span "New page" at bounding box center [186, 110] width 20 height 6
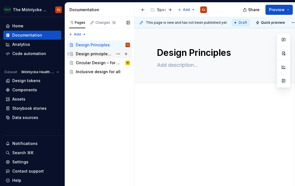
click at [93, 54] on div "Design principles - Customer Centricity" at bounding box center [94, 54] width 37 height 6
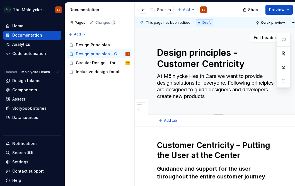
click at [185, 86] on textarea "At Mölnlycke Health Care we want to provide design solutions for everyone. Foll…" at bounding box center [217, 86] width 123 height 29
click at [86, 44] on div "Design Principles" at bounding box center [93, 45] width 34 height 6
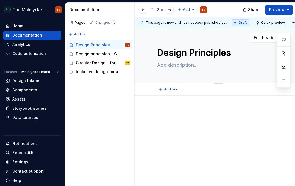
click at [175, 65] on textarea at bounding box center [217, 65] width 123 height 9
paste textarea "At Mölnlycke Health Care we want to provide design solutions for everyone. Foll…"
type textarea "*"
type textarea "At Mölnlycke Health Care we want to provide design solutions for everyone. Foll…"
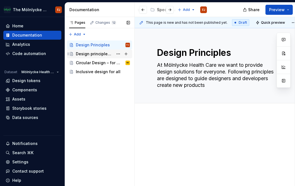
type textarea "*"
type textarea "At Mölnlycke Health Care we want to provide design solutions for everyone. Foll…"
click at [103, 53] on div "Design principles - Customer Centricity" at bounding box center [94, 54] width 37 height 6
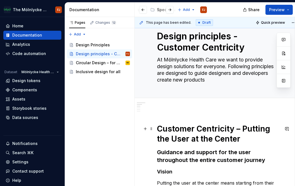
scroll to position [28, 0]
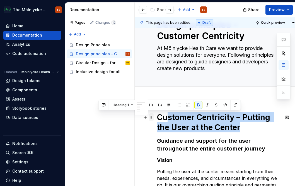
drag, startPoint x: 241, startPoint y: 127, endPoint x: 153, endPoint y: 116, distance: 87.8
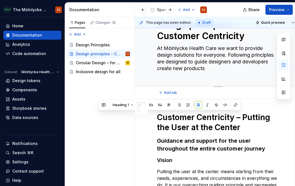
click at [186, 58] on textarea "At Mölnlycke Health Care we want to provide design solutions for everyone. Foll…" at bounding box center [217, 58] width 123 height 29
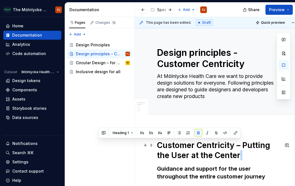
scroll to position [1, 0]
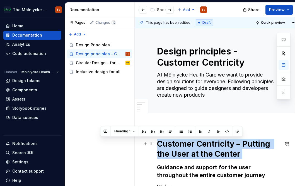
drag, startPoint x: 224, startPoint y: 154, endPoint x: 158, endPoint y: 143, distance: 66.5
click at [158, 143] on h1 "Customer Centricity – Putting the User at the Center" at bounding box center [218, 149] width 123 height 20
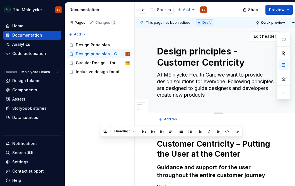
click at [184, 60] on textarea "Design principles - Customer Centricity" at bounding box center [217, 57] width 123 height 25
paste textarea "Customer Centricity – Putting the User at the Center"
type textarea "*"
type textarea "Customer Centricity – Putting the User at the Center"
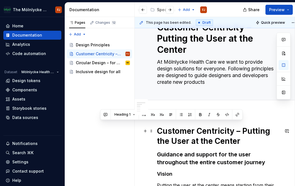
scroll to position [29, 0]
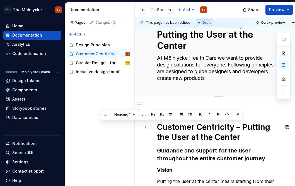
type textarea "*"
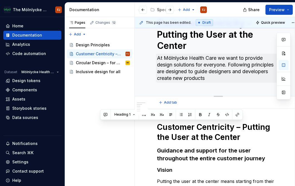
type textarea "Customer Centricity – Putting the User at the Center"
click at [197, 73] on textarea "At Mölnlycke Health Care we want to provide design solutions for everyone. Foll…" at bounding box center [217, 68] width 123 height 29
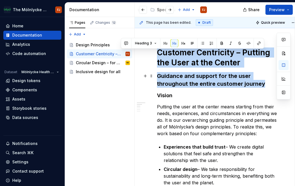
scroll to position [93, 0]
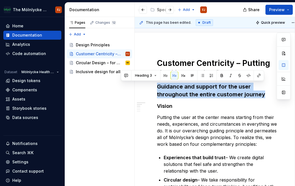
drag, startPoint x: 266, startPoint y: 158, endPoint x: 150, endPoint y: 80, distance: 140.9
copy h3 "Guidance and support for the user throughout the entire customer journey"
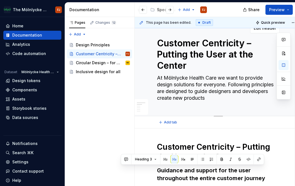
click at [178, 87] on textarea "At Mölnlycke Health Care we want to provide design solutions for everyone. Foll…" at bounding box center [217, 87] width 123 height 29
paste textarea "Guidance and support for the user throughout the entire customer journey"
type textarea "*"
type textarea "Guidance and support for the user throughout the entire customer journey"
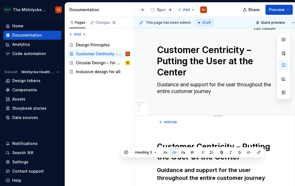
scroll to position [16, 0]
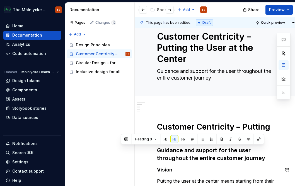
type textarea "*"
type textarea "Guidance and support for the user throughout the entire customer journey"
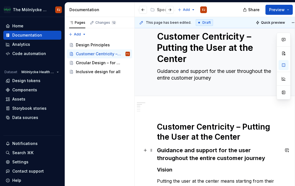
scroll to position [17, 0]
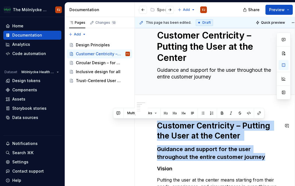
drag, startPoint x: 252, startPoint y: 155, endPoint x: 147, endPoint y: 119, distance: 111.7
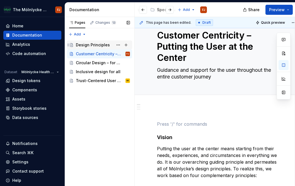
click at [92, 46] on div "Design Principles" at bounding box center [93, 45] width 34 height 6
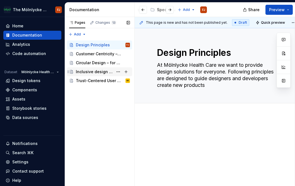
click at [92, 71] on div "Inclusive design for all" at bounding box center [94, 72] width 37 height 6
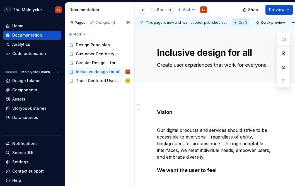
type textarea "*"
click at [76, 119] on div "Pages Changes 13 Add Accessibility guide for tree Page tree. Navigate the tree …" at bounding box center [100, 101] width 70 height 169
click at [82, 31] on div "Pages Changes 13 Add Accessibility guide for tree Page tree. Navigate the tree …" at bounding box center [100, 101] width 70 height 169
click at [80, 43] on div "New page" at bounding box center [95, 45] width 36 height 6
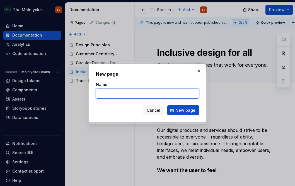
click at [99, 93] on input "Name" at bounding box center [147, 93] width 103 height 10
type input "Seamless Experience"
click button "New page" at bounding box center [183, 110] width 32 height 10
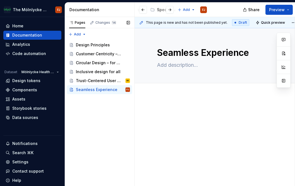
click at [93, 126] on div "Pages Changes 14 Add Accessibility guide for tree Page tree. Navigate the tree …" at bounding box center [100, 101] width 70 height 169
click at [176, 67] on textarea at bounding box center [217, 65] width 123 height 9
paste textarea "Navigation and interaction that feel intuitive and natural"
type textarea "*"
type textarea "Navigation and interaction that feel intuitive and natural"
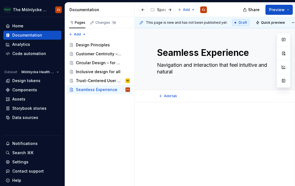
type textarea "*"
type textarea "Navigation and interaction that feel intuitive and natural"
click at [187, 137] on div at bounding box center [218, 130] width 123 height 28
drag, startPoint x: 84, startPoint y: 118, endPoint x: 136, endPoint y: 118, distance: 51.9
click at [84, 118] on div "Pages Changes 14 Add Accessibility guide for tree Page tree. Navigate the tree …" at bounding box center [100, 101] width 70 height 169
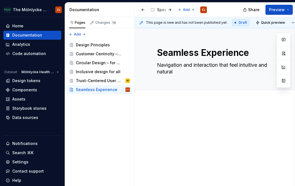
click at [165, 106] on div at bounding box center [218, 150] width 167 height 97
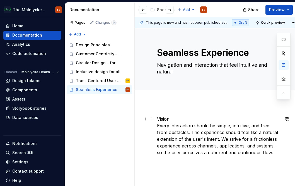
click at [166, 119] on p "Vision Every interaction should be simple, intuitive, and free from obstacles. …" at bounding box center [218, 136] width 123 height 40
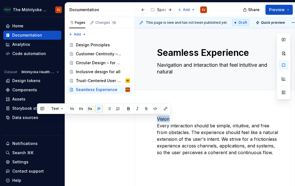
click at [87, 106] on button "button" at bounding box center [90, 109] width 8 height 8
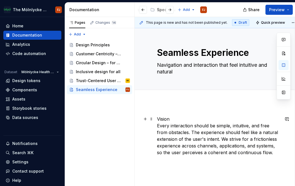
click at [164, 116] on p "Vision Every interaction should be simple, intuitive, and free from obstacles. …" at bounding box center [218, 136] width 123 height 40
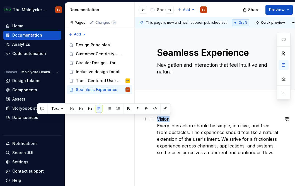
type textarea "*"
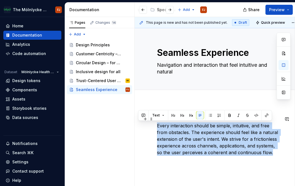
drag, startPoint x: 273, startPoint y: 154, endPoint x: 145, endPoint y: 125, distance: 131.2
click at [145, 125] on div "Every interaction should be simple, intuitive, and free from obstacles. The exp…" at bounding box center [218, 160] width 167 height 116
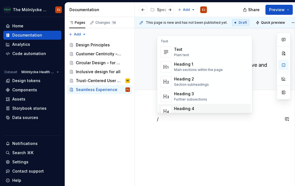
click at [185, 109] on div "Heading 4" at bounding box center [192, 109] width 36 height 6
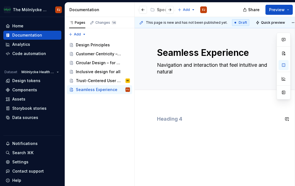
click at [168, 130] on div at bounding box center [218, 126] width 123 height 21
click at [192, 124] on div at bounding box center [218, 126] width 123 height 21
click at [192, 120] on h4 at bounding box center [218, 119] width 123 height 7
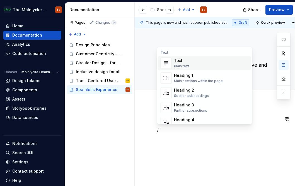
click at [176, 63] on div "Text" at bounding box center [181, 61] width 15 height 6
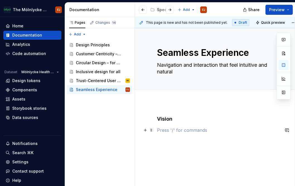
click at [171, 129] on p at bounding box center [218, 130] width 123 height 7
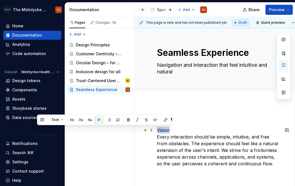
drag, startPoint x: 171, startPoint y: 129, endPoint x: 154, endPoint y: 128, distance: 17.1
click at [154, 128] on div "Vision Vision Every interaction should be simple, intuitive, and free from obst…" at bounding box center [218, 165] width 167 height 127
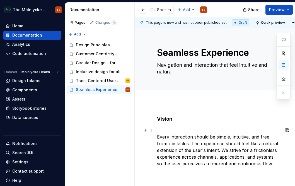
click at [186, 163] on p "Every interaction should be simple, intuitive, and free from obstacles. The exp…" at bounding box center [218, 147] width 123 height 40
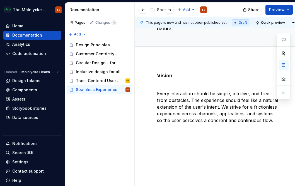
click at [203, 151] on div "Vision Every interaction should be simple, intuitive, and free from obstacles. …" at bounding box center [218, 122] width 167 height 127
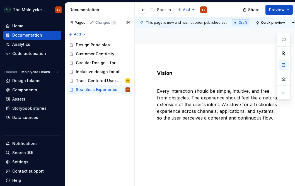
click at [74, 148] on div "Pages Changes 14 Add Accessibility guide for tree Page tree. Navigate the tree …" at bounding box center [100, 101] width 70 height 169
click at [154, 141] on div "This page is new and has not been published yet. Draft Quick preview Seamless E…" at bounding box center [215, 101] width 160 height 169
click at [168, 140] on div "This page is new and has not been published yet. Draft Quick preview Seamless E…" at bounding box center [215, 101] width 160 height 169
click at [168, 136] on div "Vision Every interaction should be simple, intuitive, and free from obstacles. …" at bounding box center [218, 104] width 123 height 68
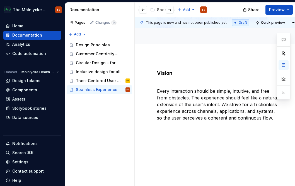
click at [167, 140] on div "Vision Every interaction should be simple, intuitive, and free from obstacles. …" at bounding box center [218, 124] width 167 height 137
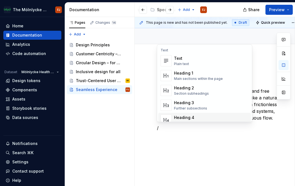
click at [180, 119] on div "Heading 4" at bounding box center [192, 118] width 36 height 6
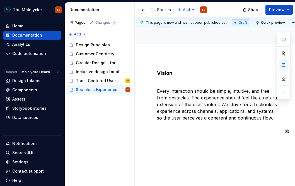
click at [175, 142] on div "Vision Every interaction should be simple, intuitive, and free from obstacles. …" at bounding box center [218, 126] width 167 height 141
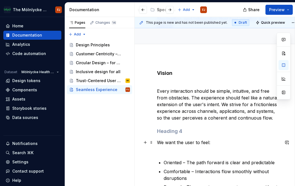
click at [186, 141] on p "We want the user to feel:" at bounding box center [218, 145] width 123 height 13
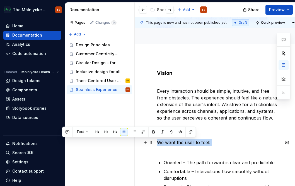
click at [186, 141] on p "We want the user to feel:" at bounding box center [218, 145] width 123 height 13
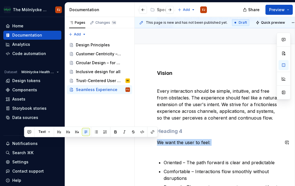
copy p "We want the user to feel:"
click at [181, 130] on h4 at bounding box center [218, 131] width 123 height 7
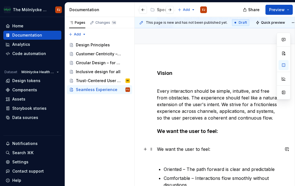
click at [177, 147] on p "We want the user to feel:" at bounding box center [218, 152] width 123 height 13
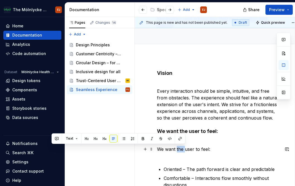
click at [177, 147] on p "We want the user to feel:" at bounding box center [218, 152] width 123 height 13
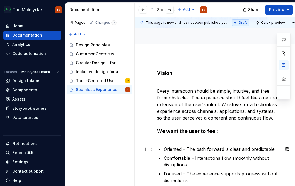
click at [171, 148] on p "Oriented – The path forward is clear and predictable" at bounding box center [222, 149] width 116 height 7
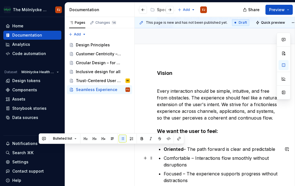
click at [176, 158] on p "Comfortable – Interactions flow smoothly without disruptions" at bounding box center [222, 161] width 116 height 13
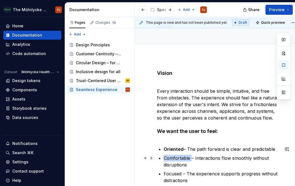
click at [176, 158] on p "Comfortable – Interactions flow smoothly without disruptions" at bounding box center [222, 161] width 116 height 13
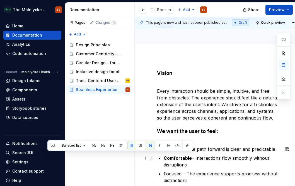
scroll to position [74, 0]
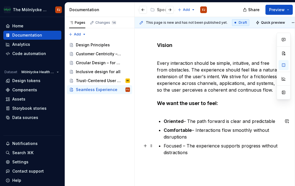
click at [174, 147] on p "Focused – The experience supports progress without distractions" at bounding box center [222, 148] width 116 height 13
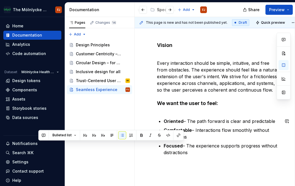
click at [192, 164] on div "Vision Every interaction should be simple, intuitive, and free from obstacles. …" at bounding box center [218, 123] width 167 height 190
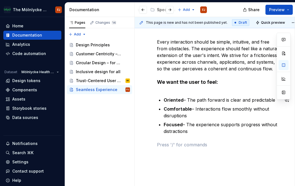
scroll to position [102, 0]
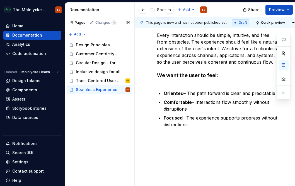
drag, startPoint x: 77, startPoint y: 126, endPoint x: 88, endPoint y: 126, distance: 10.9
click at [77, 126] on div "Pages Changes 14 Add Accessibility guide for tree Page tree. Navigate the tree …" at bounding box center [100, 101] width 70 height 169
click at [169, 134] on p at bounding box center [218, 137] width 123 height 7
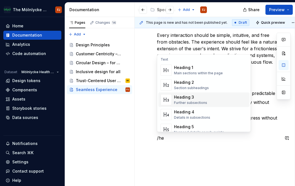
scroll to position [56, 0]
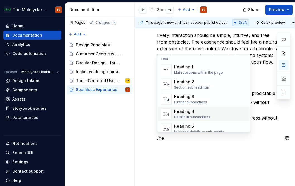
click at [184, 110] on div "Heading 4" at bounding box center [192, 112] width 36 height 6
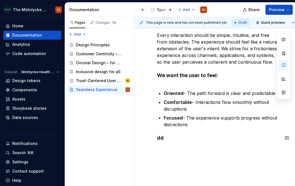
click at [176, 149] on div "Vision Every interaction should be simple, intuitive, and free from obstacles. …" at bounding box center [218, 102] width 167 height 203
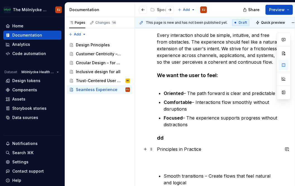
click at [183, 149] on p "Principles in Practice" at bounding box center [218, 156] width 123 height 20
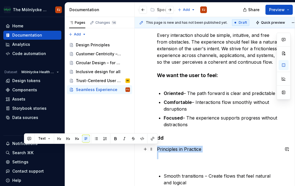
click at [183, 149] on p "Principles in Practice" at bounding box center [218, 156] width 123 height 20
copy p "Principles in Practice"
click at [170, 139] on h4 "dd" at bounding box center [218, 137] width 123 height 7
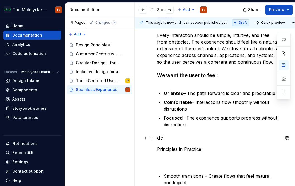
click at [170, 139] on h4 "dd" at bounding box center [218, 137] width 123 height 7
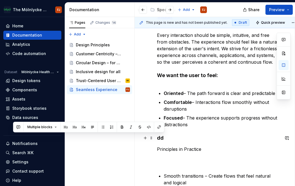
click at [166, 138] on h4 "dd" at bounding box center [218, 137] width 123 height 7
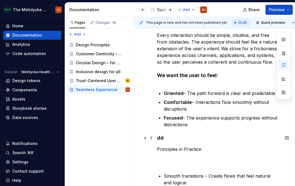
click at [160, 138] on h4 "dd" at bounding box center [218, 137] width 123 height 7
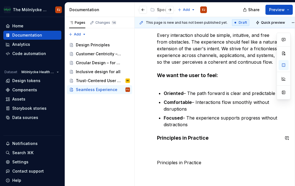
click at [177, 160] on p "Principles in Practice" at bounding box center [218, 169] width 123 height 20
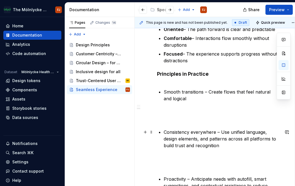
scroll to position [185, 0]
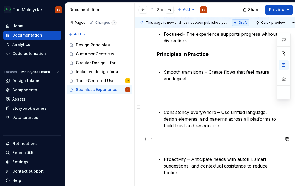
click at [172, 147] on p at bounding box center [218, 142] width 123 height 13
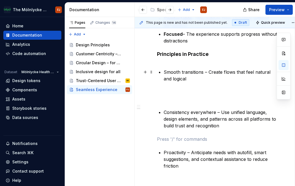
click at [175, 70] on p "Smooth transitions – Create flows that feel natural and logical" at bounding box center [222, 75] width 116 height 13
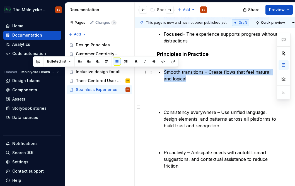
click at [175, 70] on p "Smooth transitions – Create flows that feel natural and logical" at bounding box center [222, 75] width 116 height 13
drag, startPoint x: 196, startPoint y: 73, endPoint x: 199, endPoint y: 71, distance: 3.6
click at [196, 73] on p "Smooth transitions – Create flows that feel natural and logical" at bounding box center [222, 75] width 116 height 13
click at [201, 71] on p "Smooth transitions – Create flows that feel natural and logical" at bounding box center [222, 75] width 116 height 13
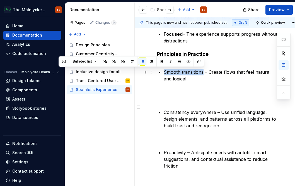
drag, startPoint x: 202, startPoint y: 71, endPoint x: 164, endPoint y: 70, distance: 38.0
click at [164, 70] on p "Smooth transitions – Create flows that feel natural and logical" at bounding box center [222, 75] width 116 height 13
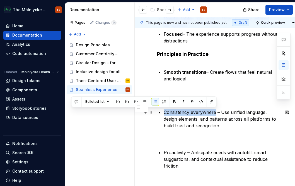
drag, startPoint x: 216, startPoint y: 111, endPoint x: 164, endPoint y: 114, distance: 51.7
click at [164, 114] on p "Consistency everywhere – Use unified language, design elements, and patterns ac…" at bounding box center [222, 119] width 116 height 20
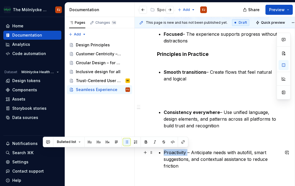
drag, startPoint x: 187, startPoint y: 152, endPoint x: 162, endPoint y: 153, distance: 24.6
click at [162, 153] on div "Vision Every interaction should be simple, intuitive, and free from obstacles. …" at bounding box center [218, 109] width 123 height 359
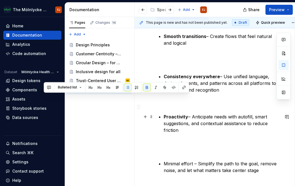
scroll to position [241, 0]
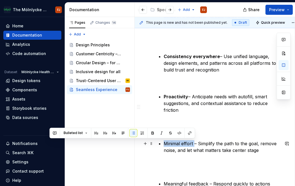
drag, startPoint x: 194, startPoint y: 141, endPoint x: 164, endPoint y: 143, distance: 29.9
click at [164, 143] on p "Minimal effort – Simplify the path to the goal, remove noise, and let what matt…" at bounding box center [222, 146] width 116 height 13
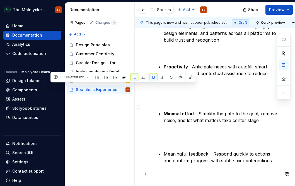
scroll to position [297, 0]
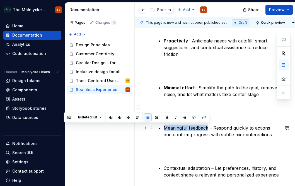
drag, startPoint x: 208, startPoint y: 126, endPoint x: 163, endPoint y: 127, distance: 45.5
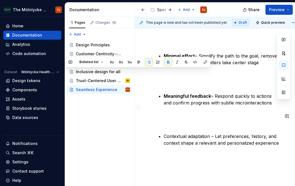
scroll to position [353, 0]
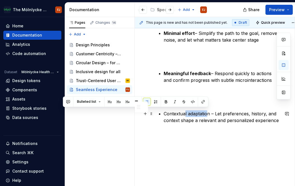
drag, startPoint x: 208, startPoint y: 112, endPoint x: 185, endPoint y: 111, distance: 23.5
click at [185, 111] on p "Contextual adaptation – Let preferences, history, and context shape a relevant …" at bounding box center [222, 116] width 116 height 13
click at [205, 110] on p "Contextual adaptation – Let preferences, history, and context shape a relevant …" at bounding box center [222, 116] width 116 height 13
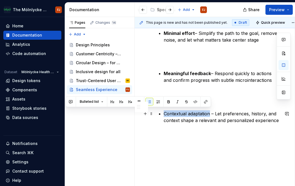
drag, startPoint x: 210, startPoint y: 112, endPoint x: 163, endPoint y: 111, distance: 46.6
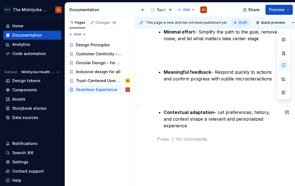
click at [173, 101] on p at bounding box center [218, 95] width 123 height 13
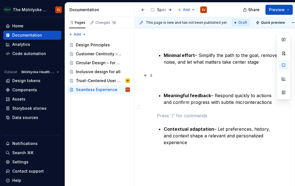
scroll to position [325, 0]
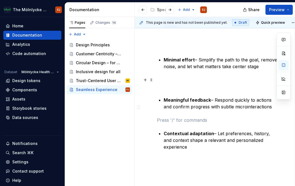
click at [167, 86] on p at bounding box center [218, 82] width 123 height 13
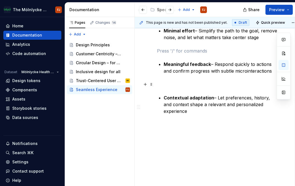
scroll to position [298, 0]
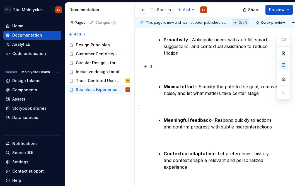
click at [168, 76] on p at bounding box center [218, 69] width 123 height 13
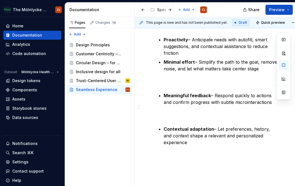
click at [165, 84] on p at bounding box center [218, 82] width 123 height 7
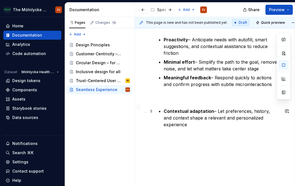
click at [164, 108] on strong "Contextual adaptation" at bounding box center [189, 111] width 51 height 6
click at [169, 97] on p at bounding box center [218, 97] width 123 height 7
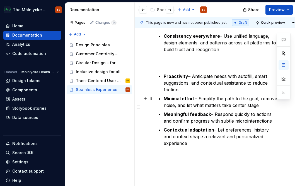
scroll to position [238, 0]
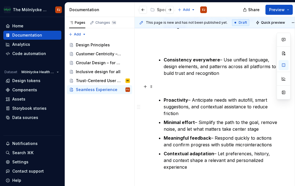
click at [186, 88] on p at bounding box center [218, 86] width 123 height 7
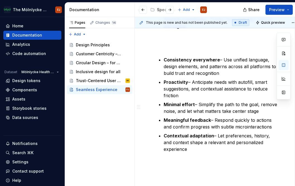
click at [196, 159] on p at bounding box center [218, 162] width 123 height 7
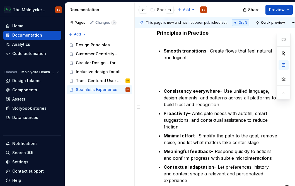
scroll to position [182, 0]
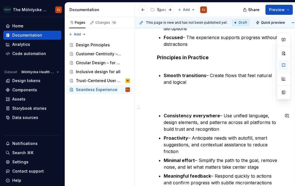
click at [189, 106] on div "Vision Every interaction should be simple, intuitive, and free from obstacles. …" at bounding box center [218, 78] width 123 height 288
click at [189, 101] on p at bounding box center [218, 98] width 123 height 13
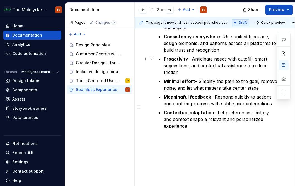
scroll to position [238, 0]
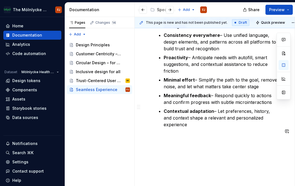
click at [196, 159] on div "Vision Every interaction should be simple, intuitive, and free from obstacles. …" at bounding box center [218, 33] width 167 height 339
drag, startPoint x: 92, startPoint y: 118, endPoint x: 114, endPoint y: 124, distance: 22.9
click at [92, 118] on div "Pages Changes 14 Add Accessibility guide for tree Page tree. Navigate the tree …" at bounding box center [100, 101] width 70 height 169
click at [200, 141] on div "Vision Every interaction should be simple, intuitive, and free from obstacles. …" at bounding box center [218, 13] width 123 height 270
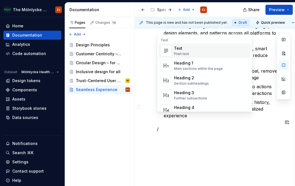
scroll to position [251, 0]
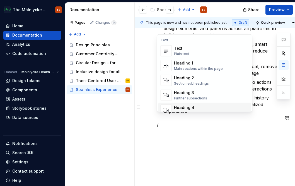
click at [190, 110] on div "Heading 4" at bounding box center [192, 108] width 36 height 6
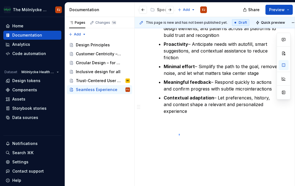
click at [179, 135] on div "This page is new and has not been published yet. Draft Quick preview Seamless E…" at bounding box center [215, 101] width 160 height 169
click at [172, 141] on div "This page is new and has not been published yet. Draft Quick preview Seamless E…" at bounding box center [215, 101] width 160 height 169
click at [172, 141] on div "Vision Every interaction should be simple, intuitive, and free from obstacles. …" at bounding box center [218, 20] width 167 height 339
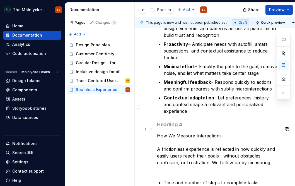
click at [175, 132] on p "How We Measure Interactions A frictionless experience is reflected in how quick…" at bounding box center [218, 152] width 123 height 40
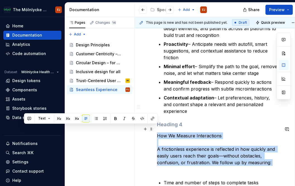
click at [175, 132] on p "How We Measure Interactions A frictionless experience is reflected in how quick…" at bounding box center [218, 152] width 123 height 40
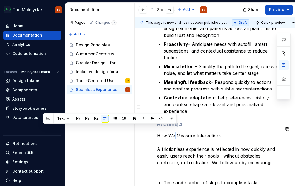
click at [175, 132] on p "How We Measure Interactions A frictionless experience is reflected in how quick…" at bounding box center [218, 152] width 123 height 40
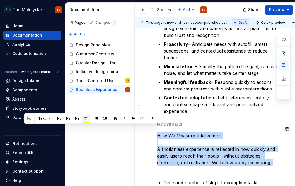
click at [175, 132] on p "How We Measure Interactions A frictionless experience is reflected in how quick…" at bounding box center [218, 152] width 123 height 40
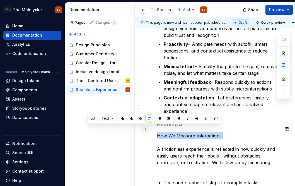
drag, startPoint x: 219, startPoint y: 126, endPoint x: 143, endPoint y: 132, distance: 76.4
click at [157, 132] on div "Vision Every interaction should be simple, intuitive, and free from obstacles. …" at bounding box center [218, 59] width 123 height 391
click at [170, 132] on p "How We Measure Interactions A frictionless experience is reflected in how quick…" at bounding box center [218, 152] width 123 height 40
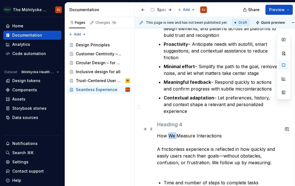
click at [170, 132] on p "How We Measure Interactions A frictionless experience is reflected in how quick…" at bounding box center [218, 152] width 123 height 40
click at [166, 132] on p "How We Measure Interactions A frictionless experience is reflected in how quick…" at bounding box center [218, 152] width 123 height 40
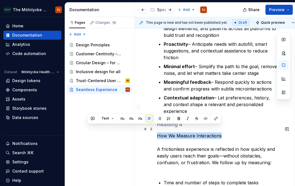
drag, startPoint x: 219, startPoint y: 128, endPoint x: 157, endPoint y: 128, distance: 62.2
click at [157, 132] on p "How We Measure Interactions A frictionless experience is reflected in how quick…" at bounding box center [218, 152] width 123 height 40
copy p "How We Measure Interactions"
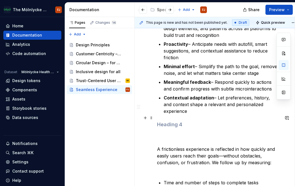
click at [167, 121] on h4 at bounding box center [218, 124] width 123 height 7
click at [173, 134] on p "A frictionless experience is reflected in how quickly and easily users reach th…" at bounding box center [218, 152] width 123 height 40
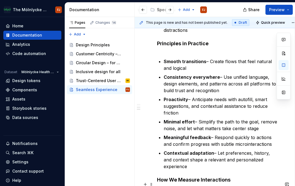
scroll to position [195, 0]
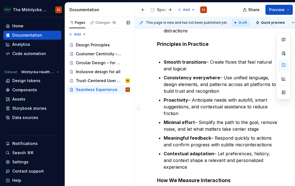
click at [113, 145] on div "Pages Changes 14 Add Accessibility guide for tree Page tree. Navigate the tree …" at bounding box center [100, 101] width 70 height 169
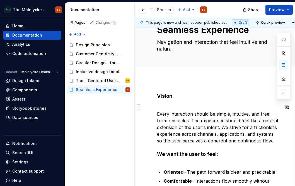
scroll to position [0, 0]
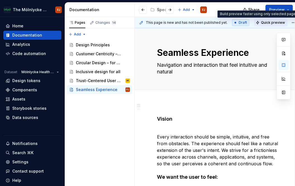
click at [261, 22] on button "Quick preview" at bounding box center [270, 23] width 33 height 8
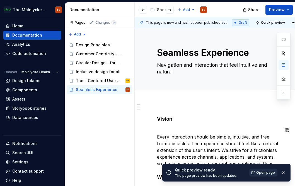
click at [265, 172] on span "Open page" at bounding box center [265, 172] width 19 height 4
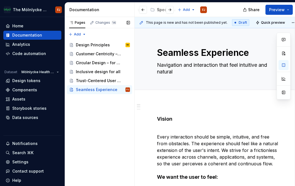
click at [93, 109] on div "Pages Changes 14 Add Accessibility guide for tree Page tree. Navigate the tree …" at bounding box center [100, 101] width 70 height 169
click at [101, 81] on div "Trust-Centered User Experiences" at bounding box center [94, 81] width 37 height 6
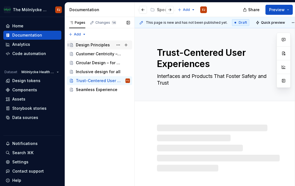
click at [89, 44] on div "Design Principles" at bounding box center [93, 45] width 34 height 6
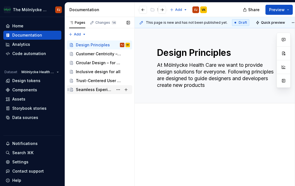
click at [69, 89] on icon "Page tree" at bounding box center [68, 89] width 4 height 4
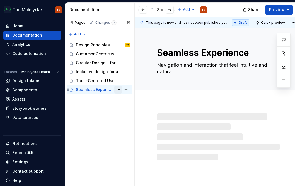
click at [116, 88] on button "Page tree" at bounding box center [118, 90] width 8 height 8
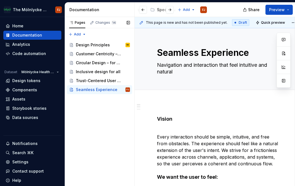
click at [94, 121] on div "Pages Changes 14 Add Accessibility guide for tree Page tree. Navigate the tree …" at bounding box center [100, 101] width 70 height 169
type textarea "*"
